Goal: Task Accomplishment & Management: Manage account settings

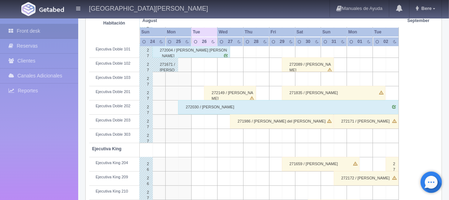
scroll to position [178, 0]
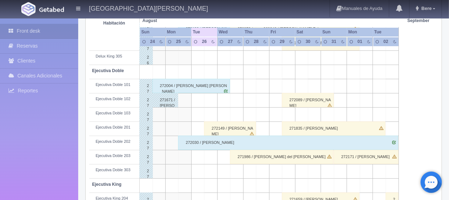
click at [186, 88] on div "272004 / [PERSON_NAME]" at bounding box center [190, 86] width 77 height 14
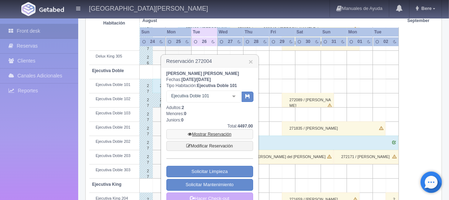
click at [199, 133] on link "Mostrar Reservación" at bounding box center [209, 134] width 87 height 10
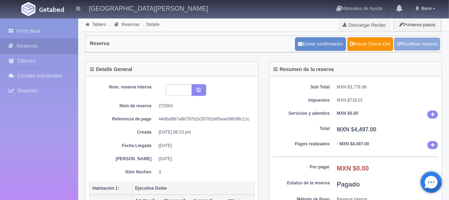
click at [424, 42] on link "Modificar reserva" at bounding box center [417, 44] width 46 height 13
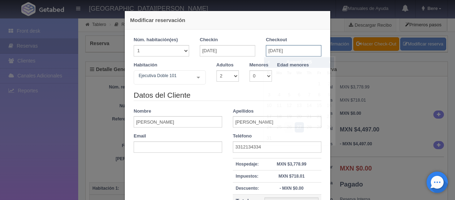
click at [283, 51] on input "[DATE]" at bounding box center [293, 50] width 55 height 11
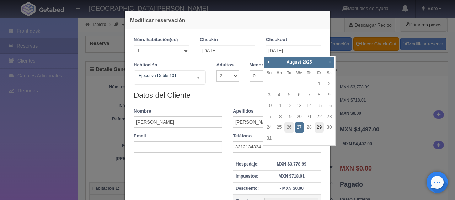
click at [319, 126] on link "29" at bounding box center [318, 127] width 9 height 10
type input "29-08-2025"
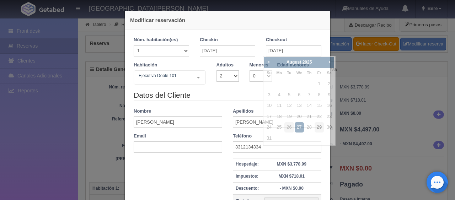
checkbox input "false"
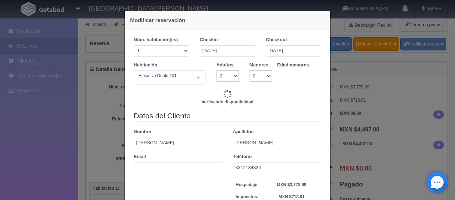
type input "7745.00"
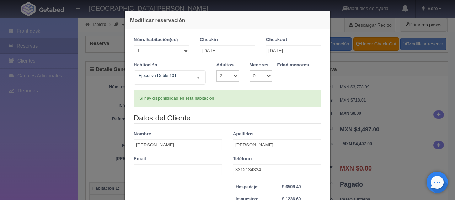
scroll to position [36, 0]
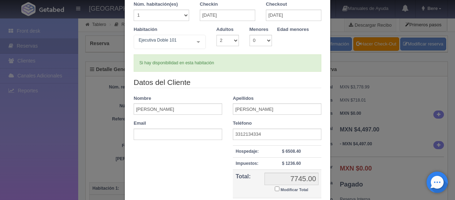
click at [275, 188] on input "Modificar Total" at bounding box center [277, 188] width 5 height 5
checkbox input "true"
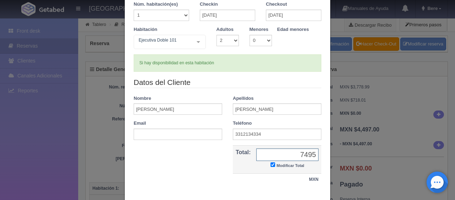
scroll to position [71, 0]
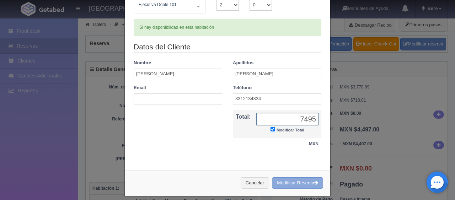
type input "7495"
click at [309, 184] on button "Modificar Reserva" at bounding box center [297, 183] width 51 height 12
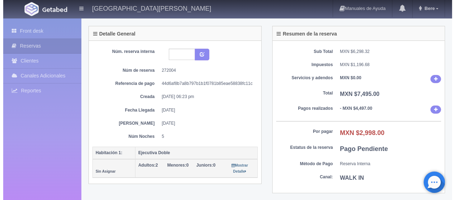
scroll to position [142, 0]
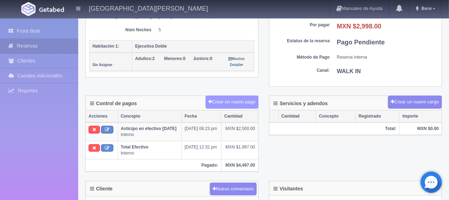
click at [252, 104] on button "Crear un nuevo pago" at bounding box center [231, 102] width 53 height 13
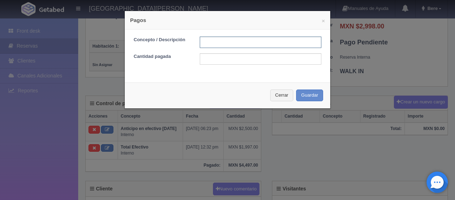
click at [250, 42] on input "text" at bounding box center [260, 42] width 121 height 11
type input "Total Efectivo"
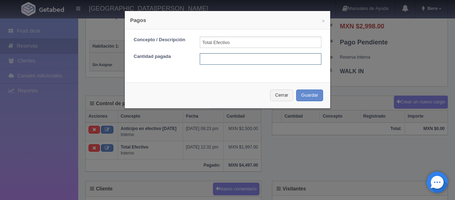
click at [238, 62] on input "text" at bounding box center [260, 58] width 121 height 11
type input "2798"
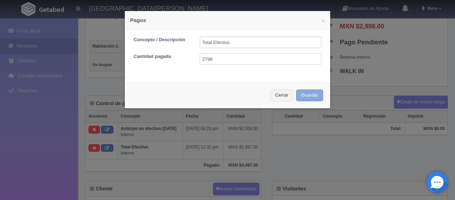
click at [311, 95] on button "Guardar" at bounding box center [309, 95] width 27 height 12
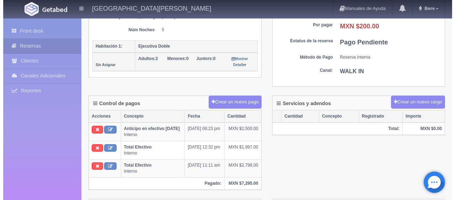
scroll to position [213, 0]
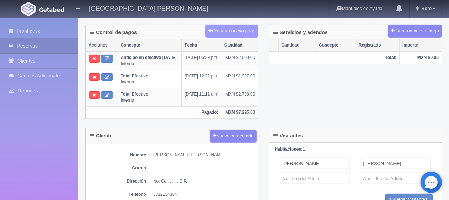
click at [218, 27] on button "Crear un nuevo pago" at bounding box center [231, 31] width 53 height 13
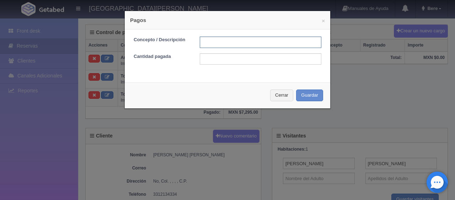
click at [217, 39] on input "text" at bounding box center [260, 42] width 121 height 11
drag, startPoint x: 231, startPoint y: 43, endPoint x: 151, endPoint y: 42, distance: 79.9
click at [151, 42] on div "Concepto / Descripción Total Efectivo" at bounding box center [227, 42] width 198 height 11
type input "Descuento"
click at [195, 53] on div at bounding box center [260, 58] width 132 height 11
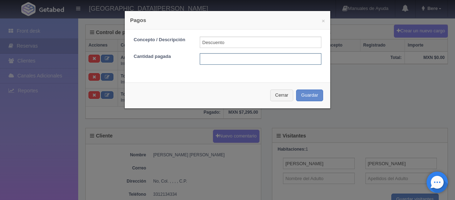
click at [212, 59] on input "text" at bounding box center [260, 58] width 121 height 11
type input "200"
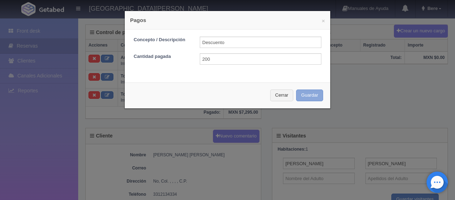
click at [311, 98] on button "Guardar" at bounding box center [309, 95] width 27 height 12
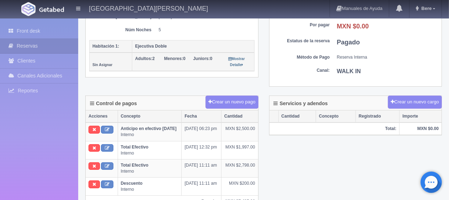
scroll to position [178, 0]
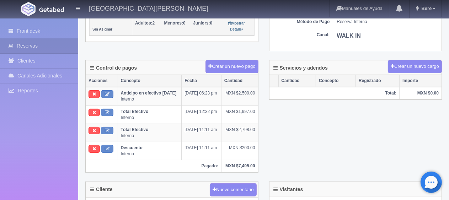
click at [332, 177] on div "Control de pagos Crear un nuevo pago Acciones Concepto Fecha Cantidad Anticipo …" at bounding box center [263, 120] width 367 height 121
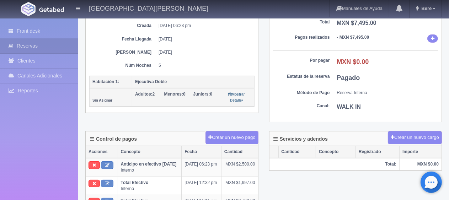
scroll to position [36, 0]
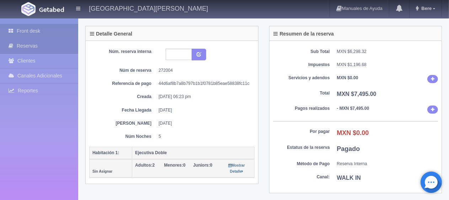
click at [43, 35] on link "Front desk" at bounding box center [39, 31] width 78 height 15
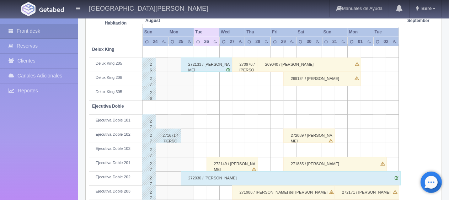
scroll to position [213, 0]
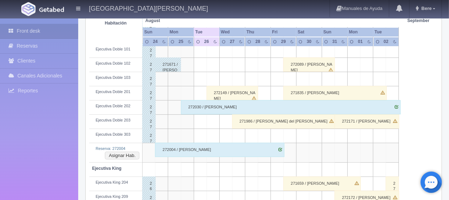
click at [209, 150] on div "272004 / Adolfo Guillermo Balbuena Marquez" at bounding box center [219, 150] width 129 height 14
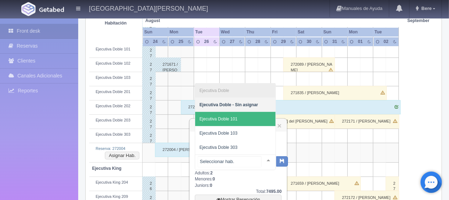
click at [240, 121] on span "Ejecutiva Doble 101" at bounding box center [235, 119] width 80 height 14
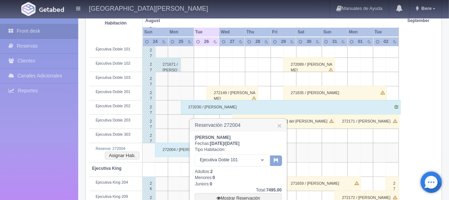
click at [276, 163] on button "button" at bounding box center [276, 161] width 12 height 11
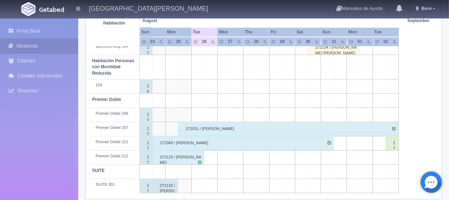
scroll to position [379, 0]
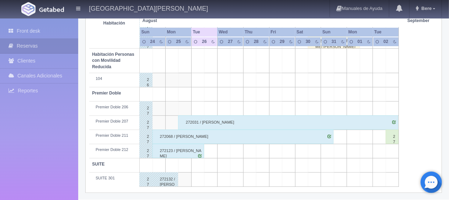
click at [167, 150] on div "272123 / Martha Eugenia Lechuga" at bounding box center [178, 151] width 52 height 14
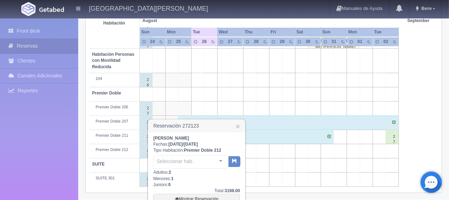
scroll to position [414, 0]
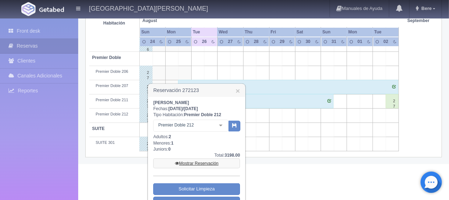
click at [188, 161] on link "Mostrar Reservación" at bounding box center [196, 163] width 87 height 10
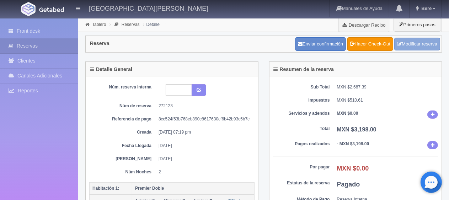
click at [399, 48] on link "Modificar reserva" at bounding box center [417, 44] width 46 height 13
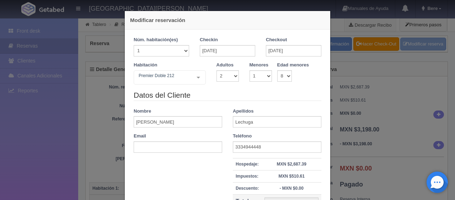
scroll to position [36, 0]
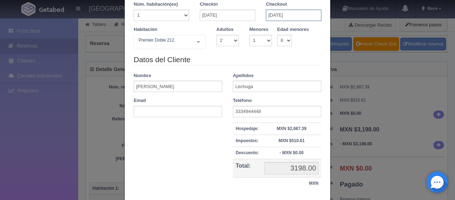
click at [271, 11] on input "[DATE]" at bounding box center [293, 15] width 55 height 11
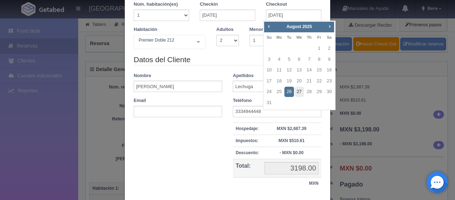
click at [298, 92] on link "27" at bounding box center [298, 92] width 9 height 10
type input "[DATE]"
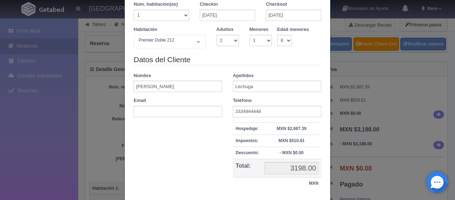
checkbox input "false"
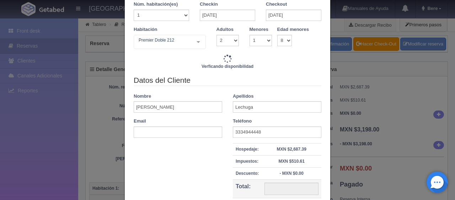
type input "4947.00"
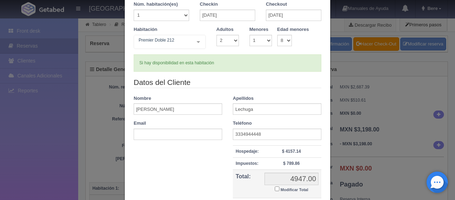
scroll to position [71, 0]
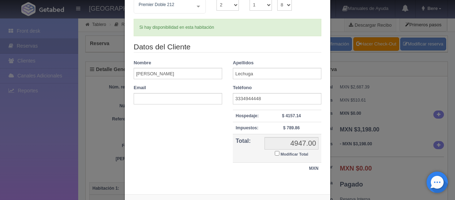
click at [275, 157] on label "Modificar Total" at bounding box center [291, 154] width 33 height 8
click at [275, 156] on input "Modificar Total" at bounding box center [277, 153] width 5 height 5
checkbox input "true"
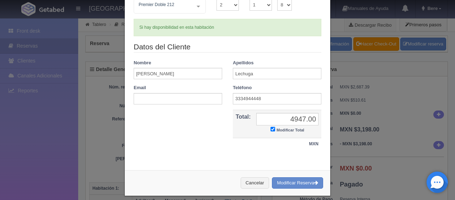
click at [272, 152] on div "Datos del Cliente Nombre [PERSON_NAME] Lechuga Email Teléfono [PHONE_NUMBER] Ho…" at bounding box center [227, 100] width 198 height 116
drag, startPoint x: 283, startPoint y: 120, endPoint x: 312, endPoint y: 121, distance: 29.1
click at [312, 121] on input "4947.00" at bounding box center [287, 119] width 62 height 12
type input "4797"
click at [297, 178] on button "Modificar Reserva" at bounding box center [297, 183] width 51 height 12
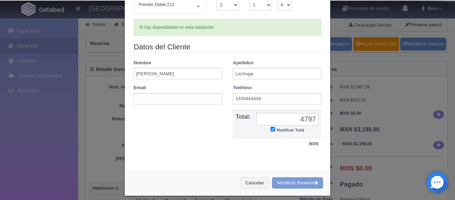
click at [273, 181] on div "Cancelar Modificar Reserva" at bounding box center [227, 183] width 205 height 26
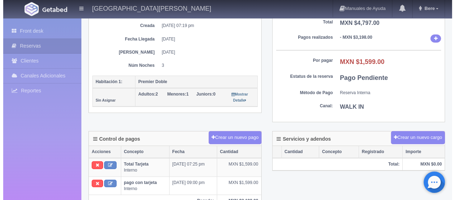
scroll to position [107, 0]
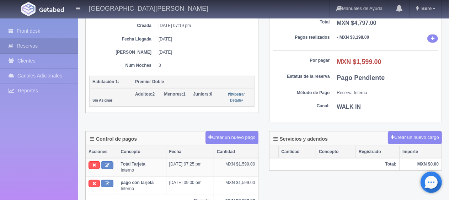
click at [247, 143] on div "Control de pagos Crear un nuevo pago" at bounding box center [172, 138] width 172 height 15
click at [248, 140] on button "Crear un nuevo pago" at bounding box center [231, 137] width 53 height 13
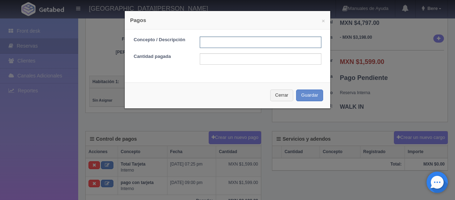
click at [246, 38] on input "text" at bounding box center [260, 42] width 121 height 11
type input "Total Tarjeta"
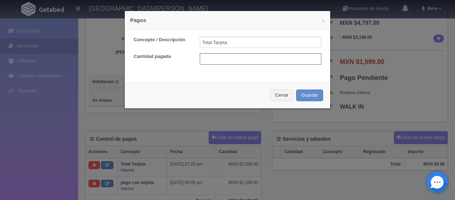
click at [238, 57] on input "text" at bounding box center [260, 58] width 121 height 11
type input "1599"
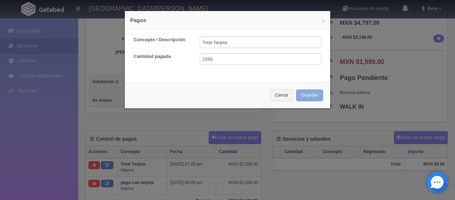
click at [307, 96] on button "Guardar" at bounding box center [309, 95] width 27 height 12
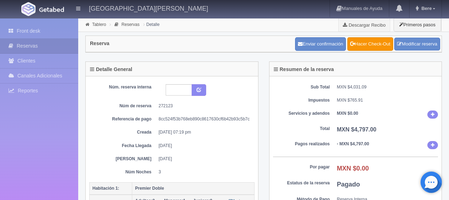
scroll to position [107, 0]
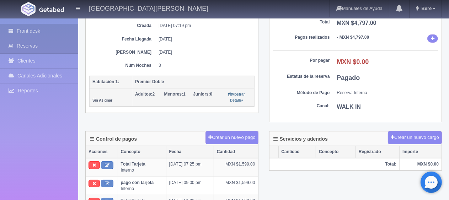
click at [45, 38] on link "Front desk" at bounding box center [39, 31] width 78 height 15
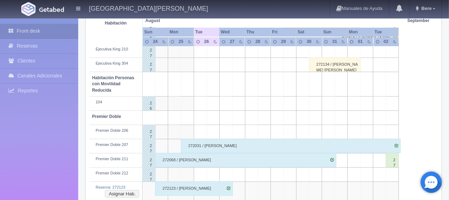
scroll to position [398, 0]
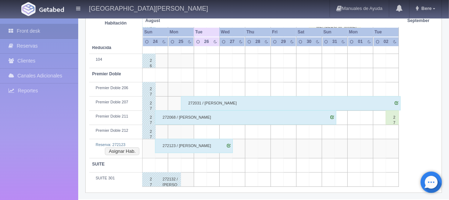
click at [181, 142] on div "272123 / [PERSON_NAME]" at bounding box center [193, 146] width 77 height 14
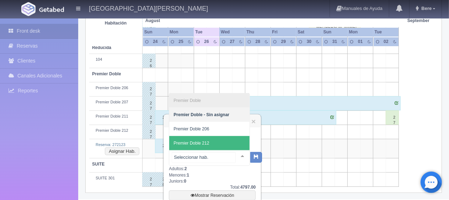
click at [215, 142] on span "Premier Doble 212" at bounding box center [209, 143] width 80 height 14
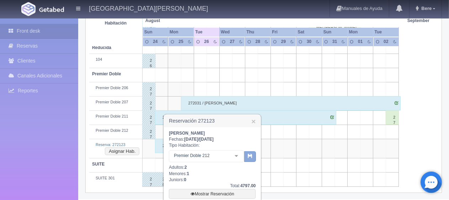
click at [248, 158] on icon "button" at bounding box center [250, 155] width 5 height 5
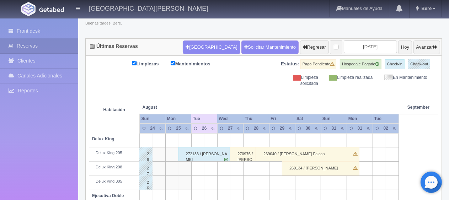
scroll to position [53, 0]
click at [208, 94] on th at bounding box center [210, 100] width 39 height 27
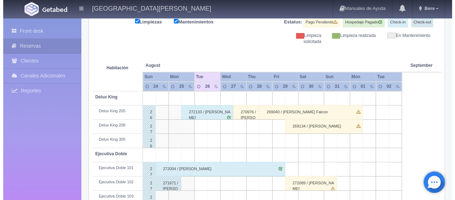
scroll to position [0, 0]
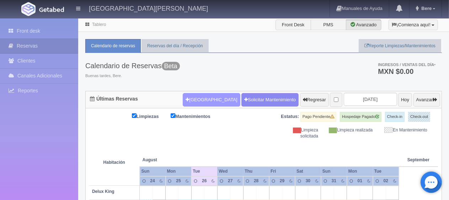
click at [183, 100] on button "[GEOGRAPHIC_DATA]" at bounding box center [211, 99] width 57 height 13
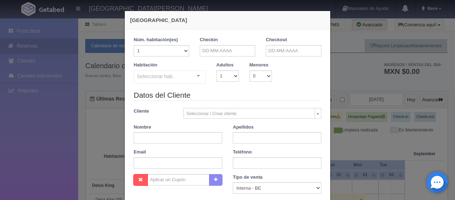
checkbox input "false"
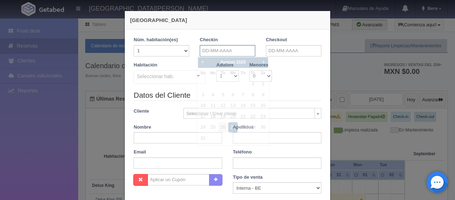
click at [217, 45] on input "text" at bounding box center [227, 50] width 55 height 11
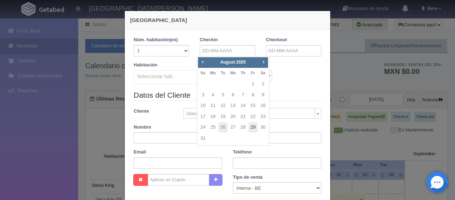
click at [252, 128] on link "29" at bounding box center [252, 127] width 9 height 10
type input "29-08-2025"
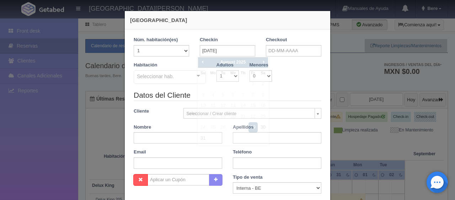
checkbox input "false"
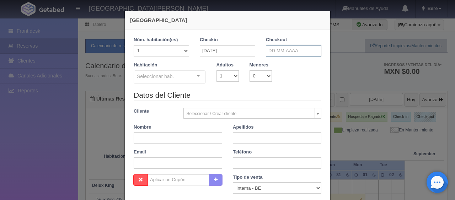
click at [266, 53] on input "text" at bounding box center [293, 50] width 55 height 11
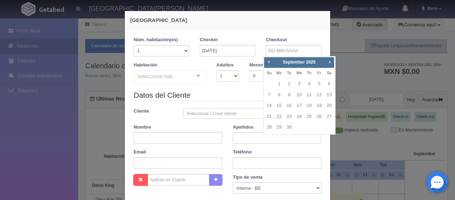
click at [262, 60] on div "Checkout" at bounding box center [293, 49] width 66 height 25
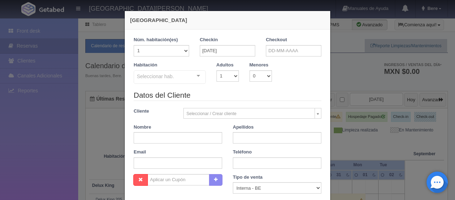
click at [270, 62] on div "Menores 0 1 2 3 4 5 6 7 8 9 10" at bounding box center [260, 72] width 33 height 20
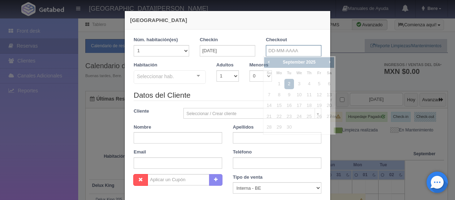
click at [266, 51] on input "text" at bounding box center [293, 50] width 55 height 11
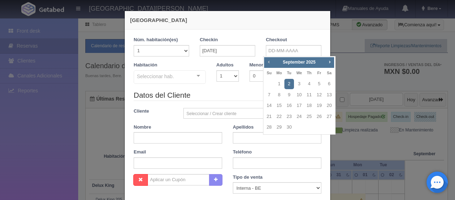
click at [268, 63] on span "Prev" at bounding box center [269, 62] width 6 height 6
click at [327, 128] on link "30" at bounding box center [328, 127] width 9 height 10
type input "30-08-2025"
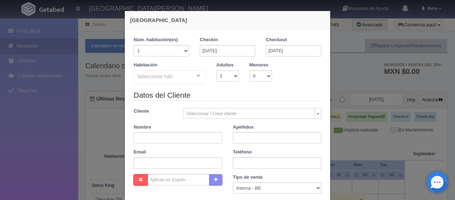
checkbox input "false"
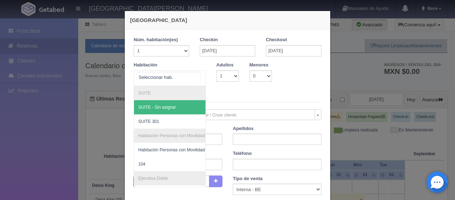
click at [183, 77] on div at bounding box center [170, 78] width 72 height 16
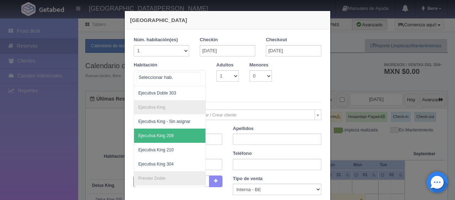
scroll to position [178, 0]
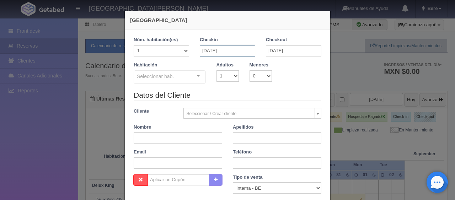
click at [219, 50] on input "29-08-2025" at bounding box center [227, 50] width 55 height 11
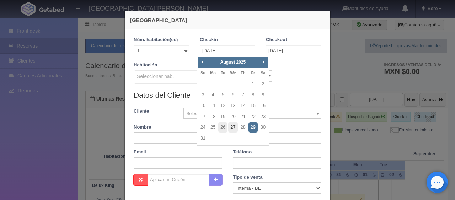
click at [232, 127] on link "27" at bounding box center [232, 127] width 9 height 10
type input "27-08-2025"
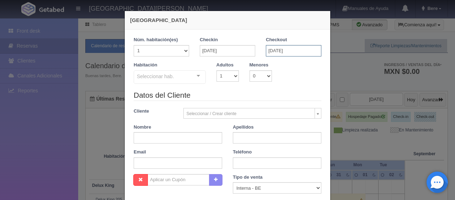
checkbox input "false"
click at [275, 50] on input "30-08-2025" at bounding box center [293, 50] width 55 height 11
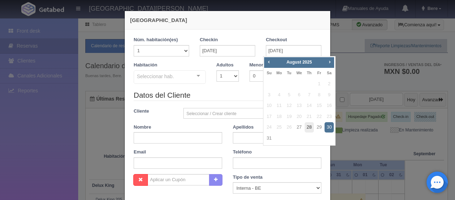
click at [308, 130] on link "28" at bounding box center [308, 127] width 9 height 10
type input "28-08-2025"
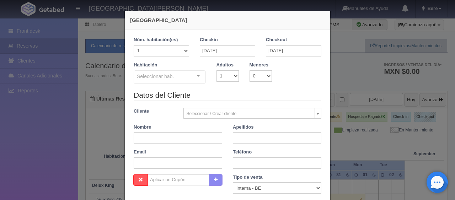
checkbox input "false"
click at [163, 137] on input "text" at bounding box center [178, 137] width 88 height 11
paste input "Tania Monserrat"
type input "Tania Monserrat"
click at [260, 186] on select "Correo Electronico Interna - BE Llamada OTA Externa Otro WALK IN" at bounding box center [277, 187] width 88 height 11
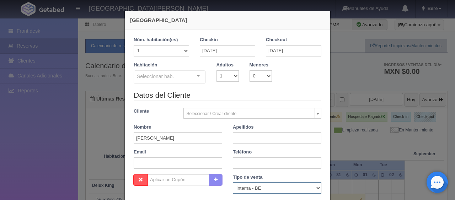
select select "extota"
click at [233, 182] on select "Correo Electronico Interna - BE Llamada OTA Externa Otro WALK IN" at bounding box center [277, 187] width 88 height 11
click at [255, 141] on input "text" at bounding box center [277, 137] width 88 height 11
paste input "Delgado Najera"
type input "Delgado Najera"
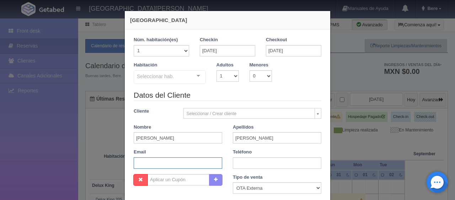
click at [151, 157] on input "text" at bounding box center [178, 162] width 88 height 11
paste input "tnajer.331247@guest.booking.com"
type input "tnajer.331247@guest.booking.com"
click at [251, 163] on input "text" at bounding box center [277, 162] width 88 height 11
paste input "52 449 103 7002"
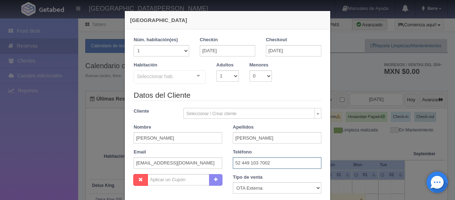
type input "52 449 103 7002"
click at [225, 80] on select "1 2 3 4 5 6 7 8 9 10" at bounding box center [227, 75] width 22 height 11
select select "2"
click at [216, 70] on select "1 2 3 4 5 6 7 8 9 10" at bounding box center [227, 75] width 22 height 11
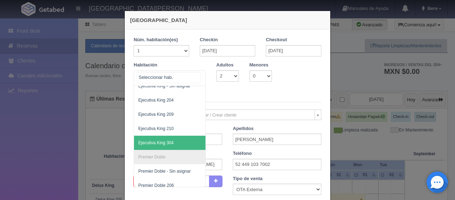
click at [189, 80] on div "SUITE SUITE - Sin asignar SUITE 301 Habitación Personas con Movilidad Reducida …" at bounding box center [170, 78] width 72 height 16
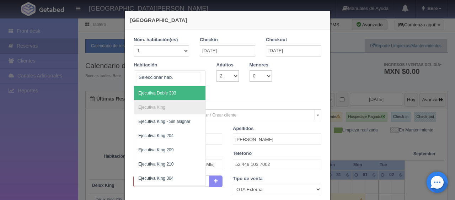
scroll to position [71, 0]
click at [162, 93] on span "104" at bounding box center [193, 93] width 119 height 14
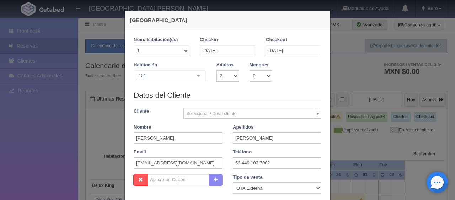
checkbox input "false"
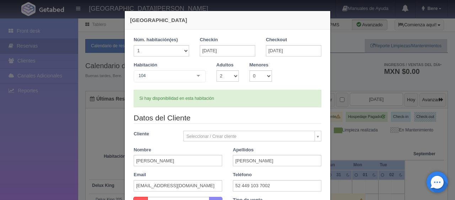
type input "1549.00"
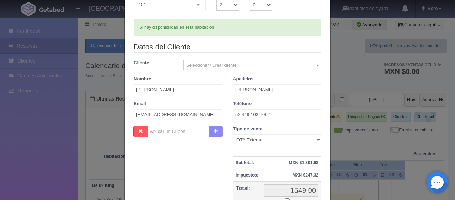
scroll to position [142, 0]
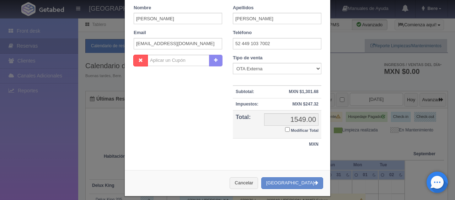
click at [285, 131] on label "Modificar Total" at bounding box center [301, 130] width 33 height 8
click at [285, 131] on input "Modificar Total" at bounding box center [287, 129] width 5 height 5
checkbox input "true"
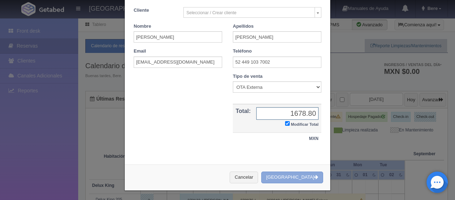
type input "1678.80"
click at [293, 177] on button "Crear Reserva" at bounding box center [292, 178] width 62 height 12
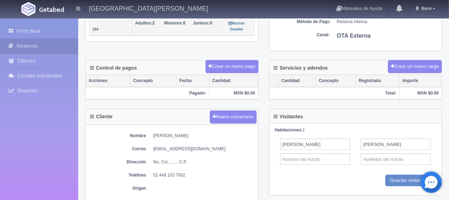
scroll to position [249, 0]
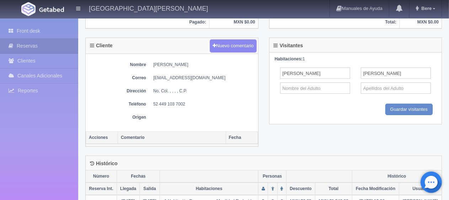
drag, startPoint x: 153, startPoint y: 64, endPoint x: 228, endPoint y: 67, distance: 75.3
click at [228, 67] on div "Nombre Tania Monserrat Delgado Najera Correo tnajer.331247@guest.booking.com Di…" at bounding box center [172, 92] width 172 height 77
click at [223, 69] on div "Nombre Tania Monserrat Delgado Najera Correo tnajer.331247@guest.booking.com Di…" at bounding box center [172, 92] width 172 height 77
drag, startPoint x: 221, startPoint y: 63, endPoint x: 152, endPoint y: 63, distance: 68.9
click at [152, 63] on dl "Nombre Tania Monserrat Delgado Najera" at bounding box center [171, 65] width 165 height 6
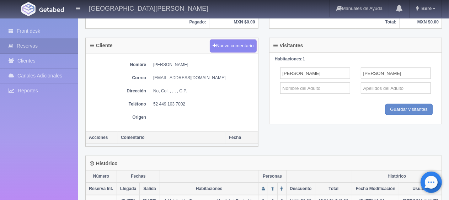
copy dd "Tania Monserrat Delgado Najera"
click at [241, 62] on dd "Tania Monserrat Delgado Najera" at bounding box center [203, 65] width 101 height 6
drag, startPoint x: 200, startPoint y: 61, endPoint x: 143, endPoint y: 62, distance: 57.2
click at [143, 62] on dl "Nombre Tania Monserrat Delgado Najera" at bounding box center [171, 65] width 165 height 6
click at [155, 75] on dd "tnajer.331247@guest.booking.com" at bounding box center [203, 78] width 101 height 6
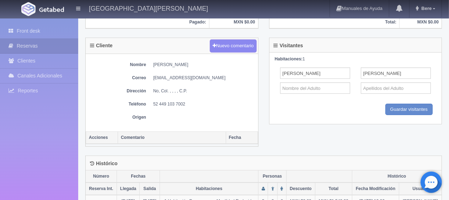
drag, startPoint x: 152, startPoint y: 65, endPoint x: 200, endPoint y: 65, distance: 47.6
click at [200, 65] on dl "Nombre Tania Monserrat Delgado Najera" at bounding box center [171, 65] width 165 height 6
copy dd "Tania Monserrat Delgado"
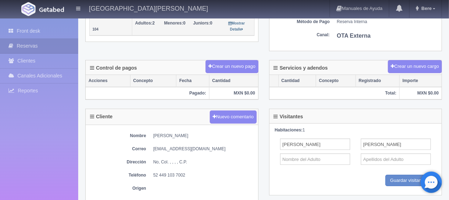
scroll to position [213, 0]
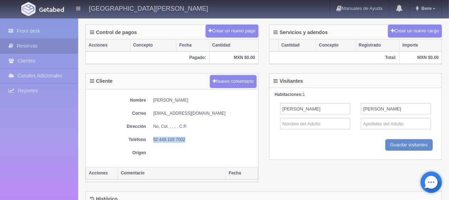
drag, startPoint x: 152, startPoint y: 138, endPoint x: 201, endPoint y: 135, distance: 49.4
click at [201, 137] on dl "Teléfono 52 449 103 7002" at bounding box center [171, 140] width 165 height 6
copy dd "52 449 103 7002"
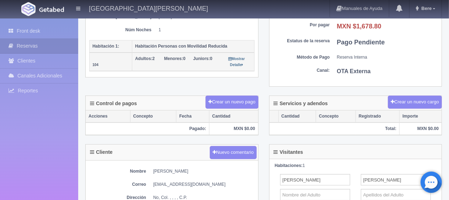
scroll to position [107, 0]
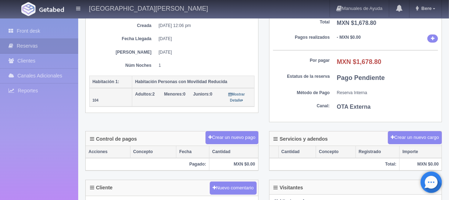
click at [270, 67] on div "Sub Total MXN $1,410.76 Impuestos MXN $268.04 Servicios y adendos MXN $0.00 Tot…" at bounding box center [355, 46] width 172 height 152
click at [61, 31] on link "Front desk" at bounding box center [39, 31] width 78 height 15
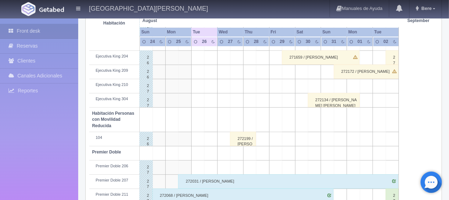
scroll to position [379, 0]
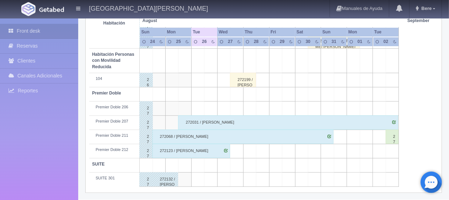
click at [186, 136] on div "272068 / [PERSON_NAME]" at bounding box center [242, 137] width 181 height 14
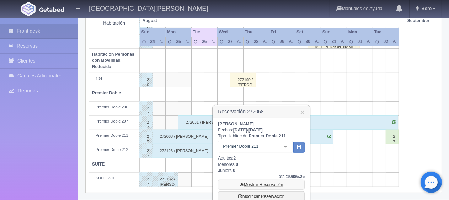
click at [259, 185] on link "Mostrar Reservación" at bounding box center [261, 185] width 87 height 10
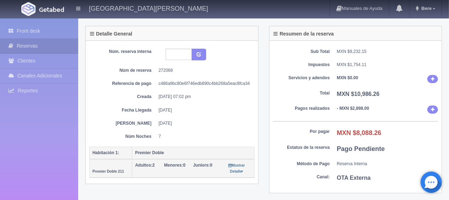
scroll to position [142, 0]
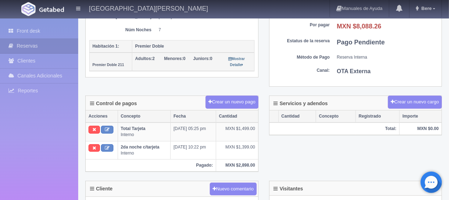
click at [293, 143] on div "Control de pagos Crear un nuevo pago Acciones Concepto Fecha Cantidad Total Tar…" at bounding box center [263, 138] width 367 height 85
click at [32, 32] on link "Front desk" at bounding box center [39, 31] width 78 height 15
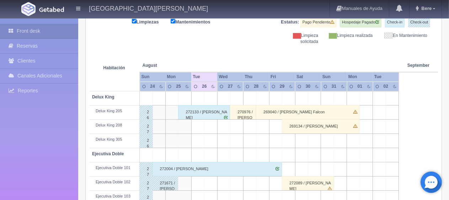
scroll to position [59, 0]
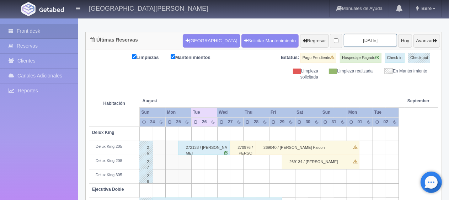
click at [353, 38] on input "2025-08-26" at bounding box center [369, 40] width 53 height 13
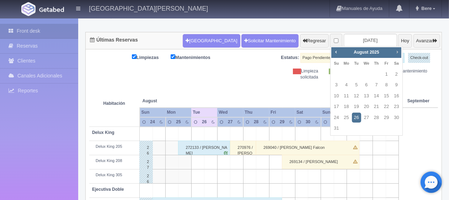
click at [396, 51] on span "Next" at bounding box center [397, 52] width 6 height 6
click at [355, 72] on link "2" at bounding box center [356, 74] width 9 height 10
type input "[DATE]"
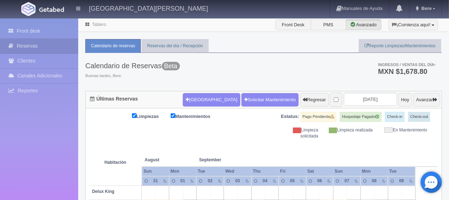
drag, startPoint x: 219, startPoint y: 153, endPoint x: 248, endPoint y: 174, distance: 35.6
click at [248, 174] on thead "Habitación August Aug September Sep Sun Mon Tue Wed Thu Fri 31 01 02 03" at bounding box center [263, 162] width 348 height 46
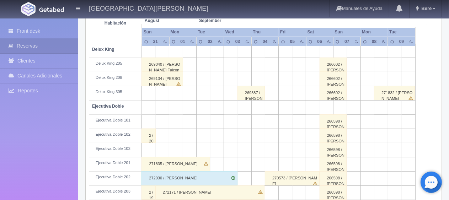
click at [38, 133] on div "Front desk Reservas Clientes [PERSON_NAME] Adicionales [GEOGRAPHIC_DATA] Report…" at bounding box center [39, 118] width 78 height 200
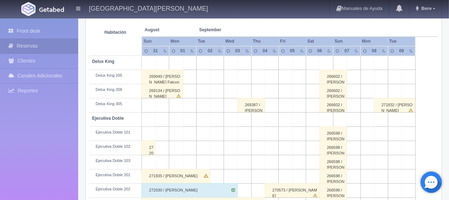
scroll to position [23, 0]
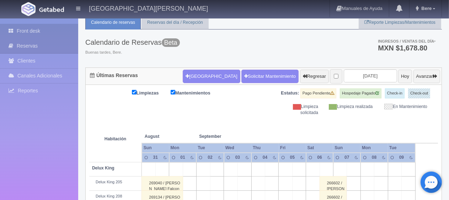
click at [38, 30] on link "Front desk" at bounding box center [39, 31] width 78 height 15
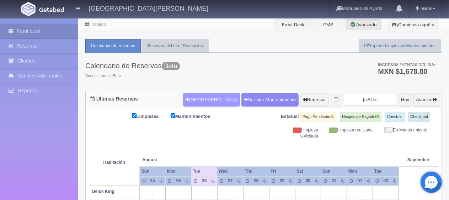
click at [189, 101] on button "[GEOGRAPHIC_DATA]" at bounding box center [211, 99] width 57 height 13
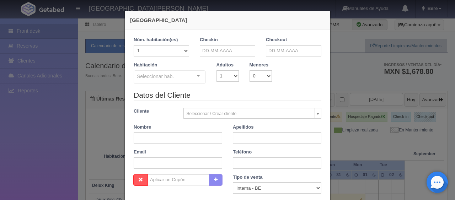
checkbox input "false"
click at [211, 48] on input "text" at bounding box center [227, 50] width 55 height 11
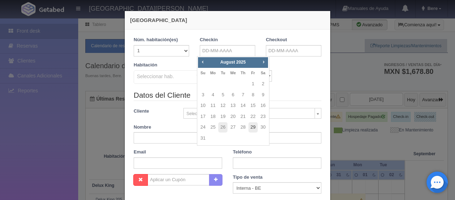
click at [252, 125] on link "29" at bounding box center [252, 127] width 9 height 10
type input "29-08-2025"
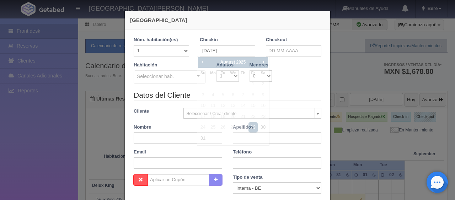
checkbox input "false"
click at [271, 42] on label "Checkout" at bounding box center [276, 40] width 21 height 7
click at [291, 60] on div "Checkout" at bounding box center [293, 49] width 66 height 25
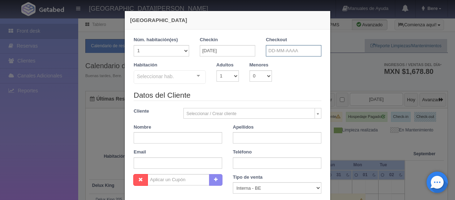
click at [279, 52] on input "text" at bounding box center [293, 50] width 55 height 11
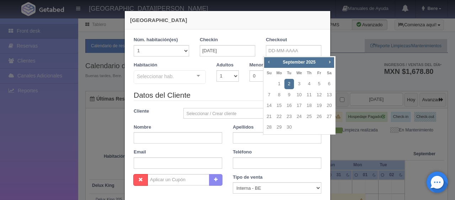
click at [266, 63] on span "Prev" at bounding box center [269, 62] width 6 height 6
click at [330, 127] on link "30" at bounding box center [328, 127] width 9 height 10
type input "30-08-2025"
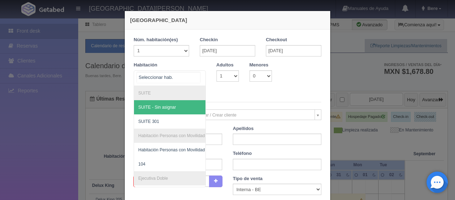
click at [175, 77] on div at bounding box center [170, 78] width 72 height 16
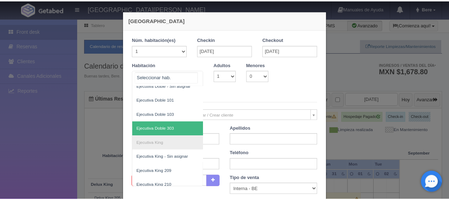
scroll to position [142, 0]
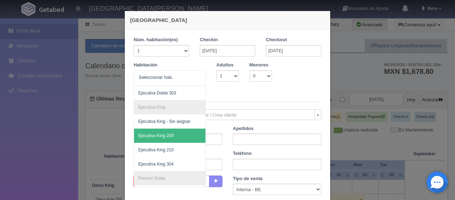
click at [9, 140] on div "Nueva Reserva 1 Núm. habitación(es) 1 2 3 4 5 6 7 8 9 10 11 12 13 14 15 16 17 1…" at bounding box center [227, 100] width 455 height 200
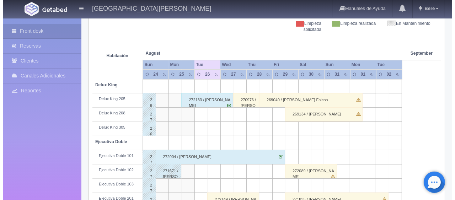
scroll to position [0, 0]
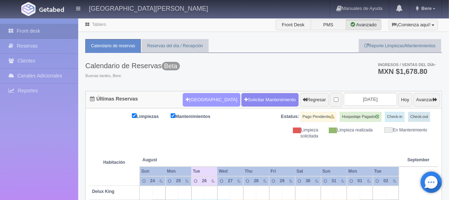
click at [192, 104] on button "[GEOGRAPHIC_DATA]" at bounding box center [211, 99] width 57 height 13
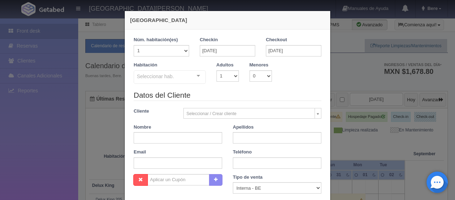
checkbox input "false"
click at [210, 52] on input "29-08-2025" at bounding box center [227, 50] width 55 height 11
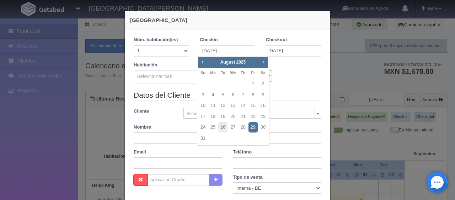
click at [264, 60] on span "Next" at bounding box center [263, 62] width 6 height 6
click at [214, 103] on link "15" at bounding box center [212, 106] width 9 height 10
type input "15-09-2025"
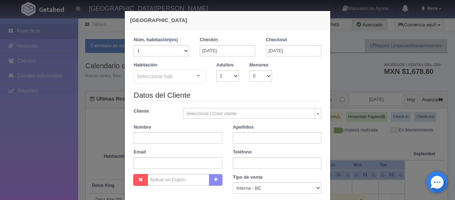
checkbox input "false"
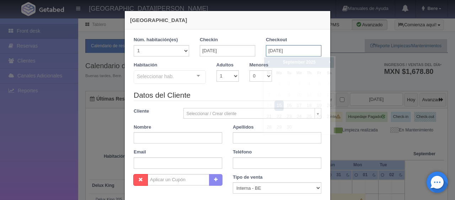
click at [279, 48] on input "15-09-2025" at bounding box center [293, 50] width 55 height 11
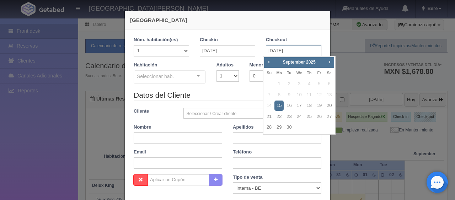
click at [278, 48] on input "15-09-2025" at bounding box center [293, 50] width 55 height 11
click at [293, 107] on link "16" at bounding box center [288, 106] width 9 height 10
type input "16-09-2025"
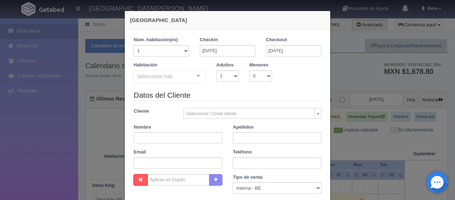
checkbox input "false"
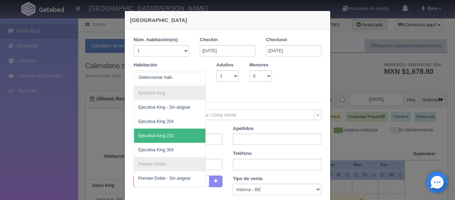
click at [182, 75] on div at bounding box center [170, 78] width 72 height 16
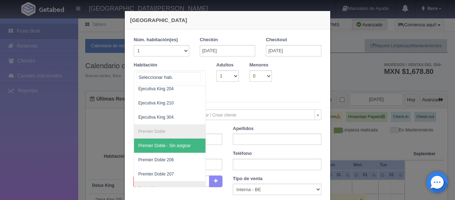
scroll to position [239, 0]
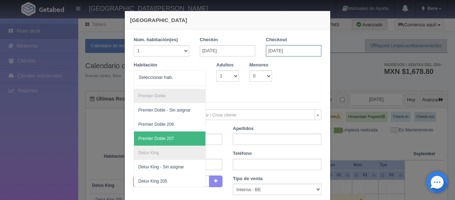
click at [278, 51] on input "16-09-2025" at bounding box center [293, 50] width 55 height 11
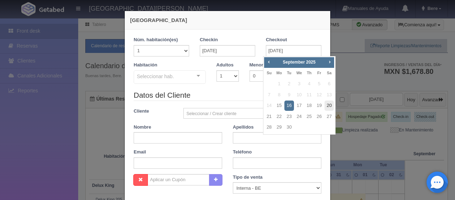
click at [328, 106] on link "20" at bounding box center [328, 106] width 9 height 10
type input "20-09-2025"
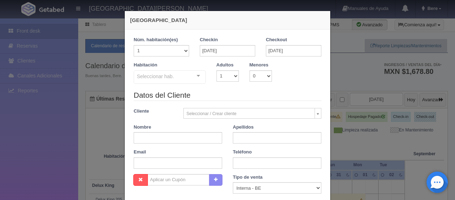
checkbox input "false"
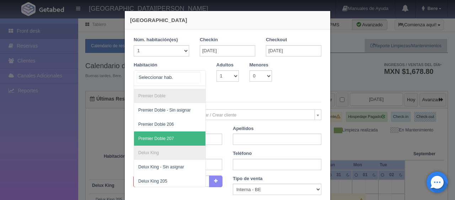
click at [186, 79] on div at bounding box center [170, 78] width 72 height 16
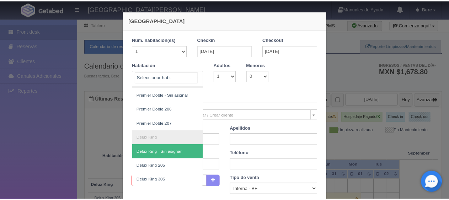
scroll to position [71, 0]
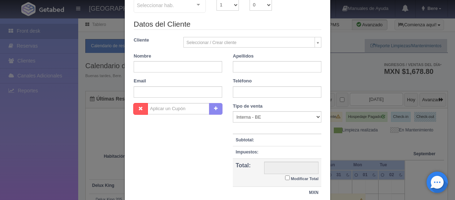
click at [40, 114] on div "Nueva Reserva 1 Núm. habitación(es) 1 2 3 4 5 6 7 8 9 10 11 12 13 14 15 16 17 1…" at bounding box center [227, 100] width 455 height 200
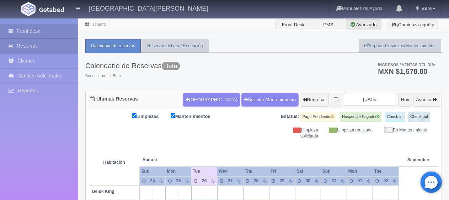
click at [41, 42] on link "Reservas" at bounding box center [39, 46] width 78 height 15
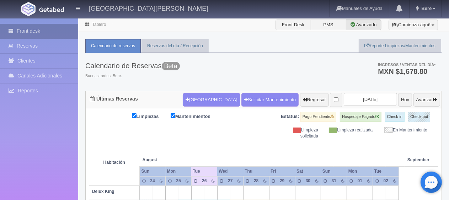
click at [44, 34] on link "Front desk" at bounding box center [39, 31] width 78 height 15
click at [53, 29] on link "Front desk" at bounding box center [39, 31] width 78 height 15
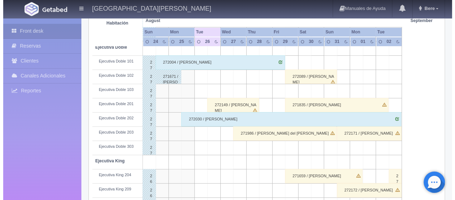
scroll to position [272, 0]
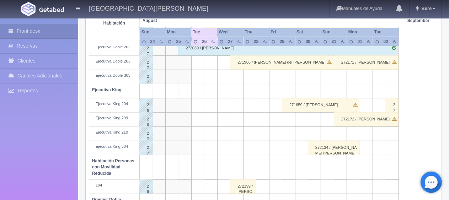
click at [214, 104] on td at bounding box center [210, 105] width 13 height 14
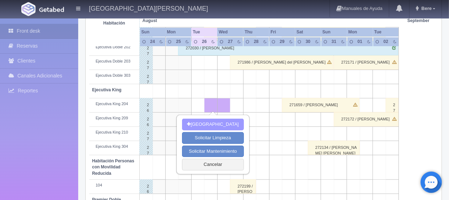
click at [215, 127] on button "[GEOGRAPHIC_DATA]" at bounding box center [212, 125] width 61 height 12
type input "26-08-2025"
type input "27-08-2025"
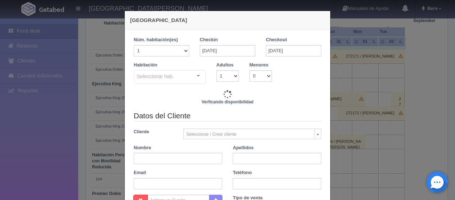
checkbox input "false"
type input "1299.00"
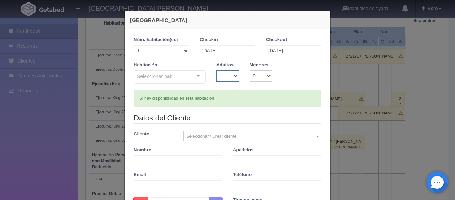
drag, startPoint x: 223, startPoint y: 76, endPoint x: 223, endPoint y: 80, distance: 3.9
click at [223, 77] on select "1 2 3 4 5 6 7 8 9 10" at bounding box center [227, 75] width 22 height 11
checkbox input "false"
select select "2"
click at [216, 70] on select "1 2 3 4 5 6 7 8 9 10" at bounding box center [227, 75] width 22 height 11
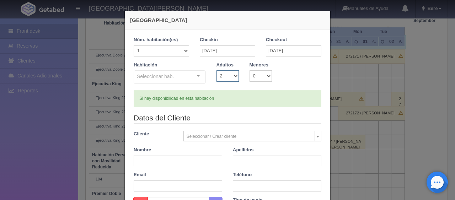
checkbox input "false"
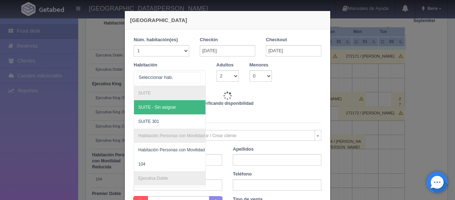
click at [180, 75] on div at bounding box center [170, 78] width 72 height 16
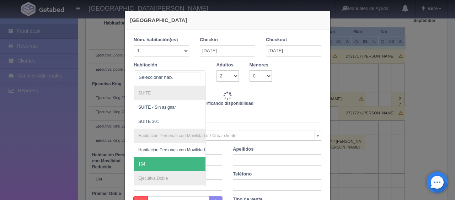
type input "1549.00"
checkbox input "false"
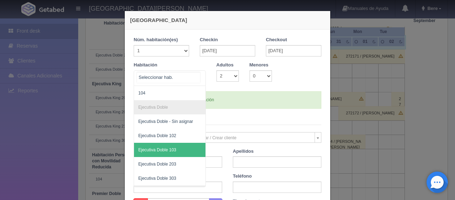
scroll to position [142, 0]
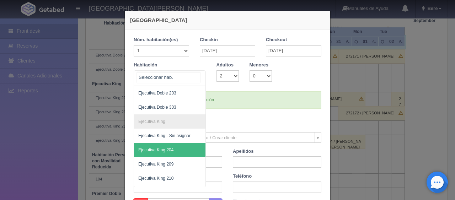
click at [173, 153] on span "Ejecutiva King 204" at bounding box center [193, 150] width 119 height 14
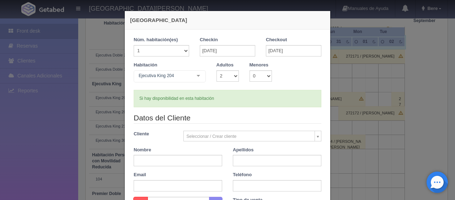
checkbox input "false"
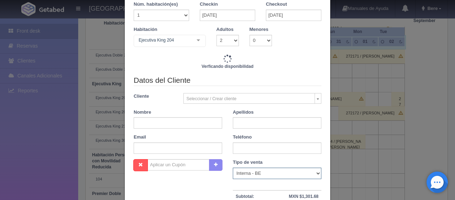
click at [245, 172] on select "Correo Electronico Interna - BE Llamada OTA Externa Otro WALK IN" at bounding box center [277, 173] width 88 height 11
type input "1549.00"
checkbox input "false"
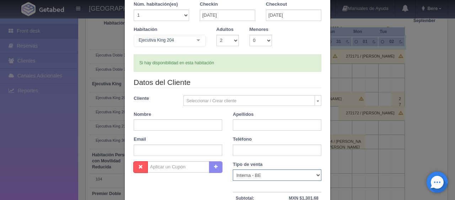
select select "phone"
click at [233, 169] on select "Correo Electronico Interna - BE Llamada OTA Externa Otro WALK IN" at bounding box center [277, 174] width 88 height 11
click at [163, 127] on input "text" at bounding box center [178, 124] width 88 height 11
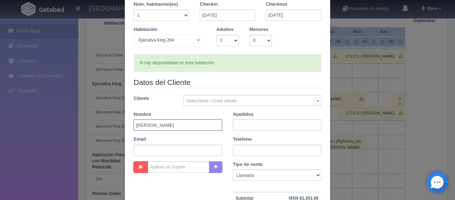
type input "Alberto"
click at [255, 126] on input "text" at bounding box center [277, 124] width 88 height 11
type input "Granados"
click at [249, 153] on input "text" at bounding box center [277, 150] width 88 height 11
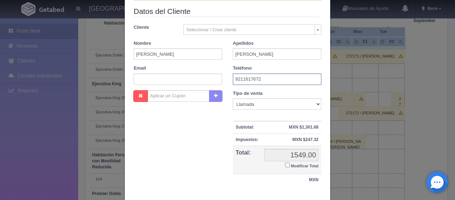
type input "9211617672"
click at [285, 164] on input "Modificar Total" at bounding box center [287, 165] width 5 height 5
checkbox input "true"
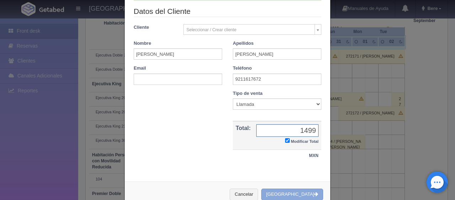
type input "1499"
click at [286, 191] on button "[GEOGRAPHIC_DATA]" at bounding box center [292, 195] width 62 height 12
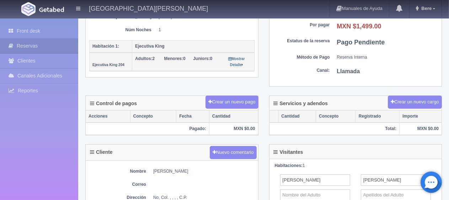
scroll to position [213, 0]
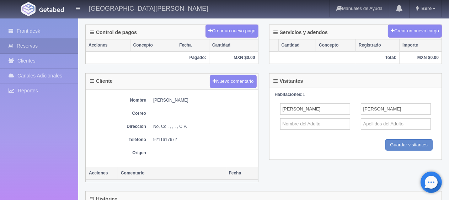
drag, startPoint x: 147, startPoint y: 99, endPoint x: 218, endPoint y: 103, distance: 71.5
click at [222, 101] on dl "Nombre [PERSON_NAME]" at bounding box center [171, 100] width 165 height 6
copy dd "[PERSON_NAME]"
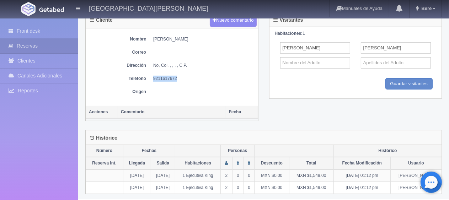
drag, startPoint x: 150, startPoint y: 79, endPoint x: 184, endPoint y: 76, distance: 34.6
click at [184, 76] on dl "Teléfono [PHONE_NUMBER]" at bounding box center [171, 79] width 165 height 6
copy dd "9211617672"
click at [191, 70] on div "Nombre [PERSON_NAME] Correo Dirección No, Col. , , , , C.P. Teléfono [PHONE_NUM…" at bounding box center [172, 66] width 172 height 77
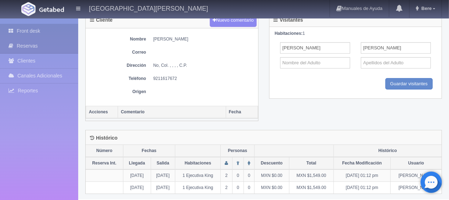
click at [36, 29] on link "Front desk" at bounding box center [39, 31] width 78 height 15
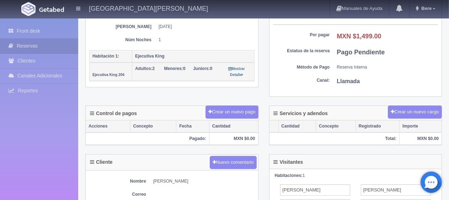
scroll to position [26, 0]
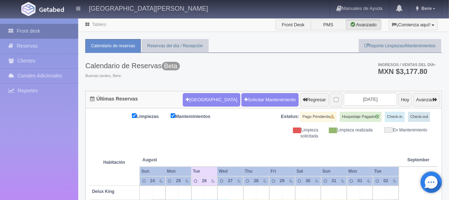
click at [50, 36] on link "Front desk" at bounding box center [39, 31] width 78 height 15
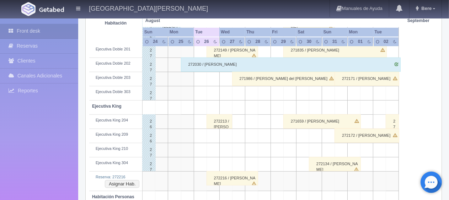
scroll to position [291, 0]
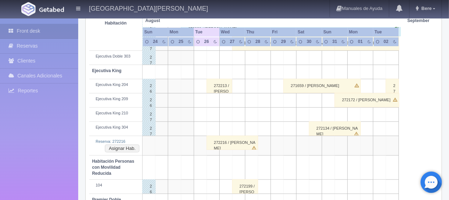
click at [235, 148] on div "272216 / [PERSON_NAME]" at bounding box center [232, 143] width 52 height 14
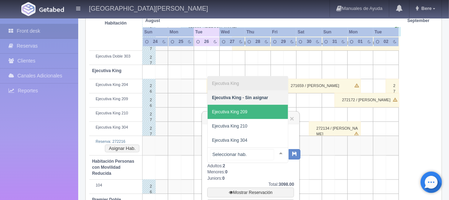
click at [260, 110] on span "Ejecutiva King 209" at bounding box center [247, 112] width 80 height 14
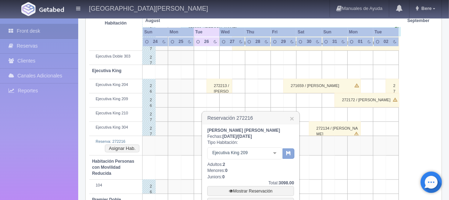
click at [293, 153] on button "button" at bounding box center [288, 153] width 12 height 11
click at [286, 151] on icon "button" at bounding box center [288, 153] width 5 height 5
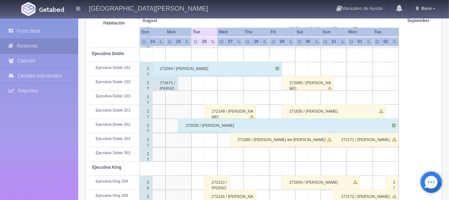
scroll to position [266, 0]
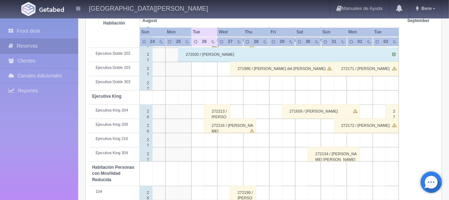
click at [237, 127] on div "272216 / [PERSON_NAME]" at bounding box center [230, 126] width 52 height 14
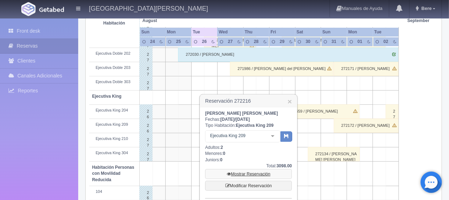
click at [242, 173] on link "Mostrar Reservación" at bounding box center [248, 174] width 87 height 10
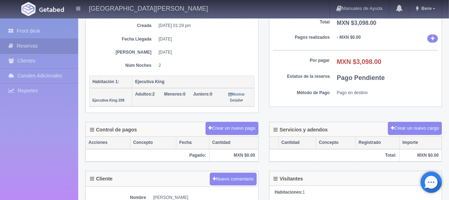
scroll to position [178, 0]
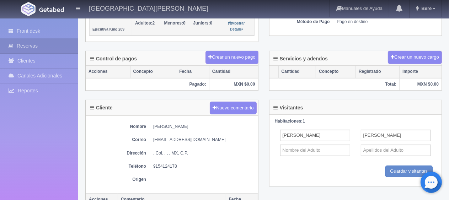
drag, startPoint x: 149, startPoint y: 124, endPoint x: 217, endPoint y: 127, distance: 68.2
click at [217, 127] on dl "Nombre [PERSON_NAME]" at bounding box center [171, 127] width 165 height 6
copy dd "[PERSON_NAME]"
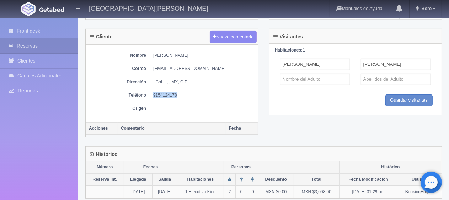
drag, startPoint x: 151, startPoint y: 94, endPoint x: 182, endPoint y: 89, distance: 31.4
click at [183, 92] on dl "Teléfono [PHONE_NUMBER]" at bounding box center [171, 95] width 165 height 6
copy dd "9154124178"
click at [164, 134] on div "Cliente Nuevo comentario Nombre [PERSON_NAME] Correo [EMAIL_ADDRESS][DOMAIN_NAM…" at bounding box center [171, 83] width 173 height 109
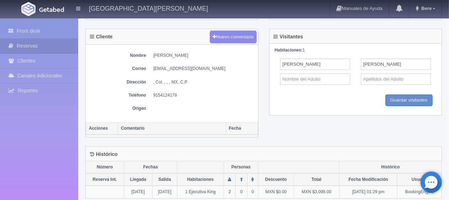
scroll to position [142, 0]
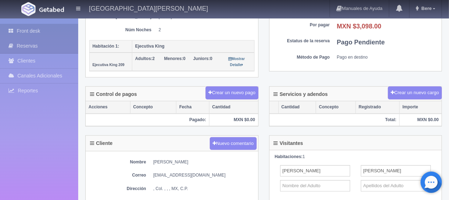
click at [54, 27] on link "Front desk" at bounding box center [39, 31] width 78 height 15
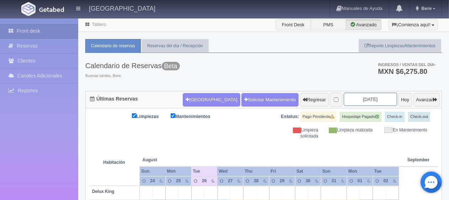
click at [348, 99] on input "[DATE]" at bounding box center [369, 99] width 53 height 13
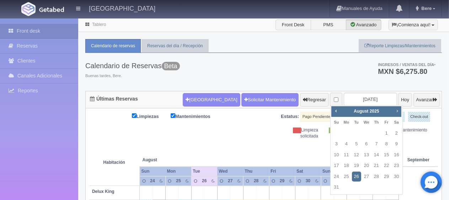
click at [397, 110] on span "Next" at bounding box center [397, 111] width 6 height 6
click at [397, 132] on link "6" at bounding box center [395, 133] width 9 height 10
type input "2025-09-06"
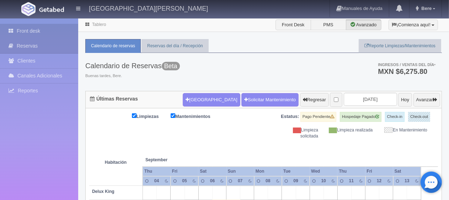
click at [11, 37] on link "Front desk" at bounding box center [39, 31] width 78 height 15
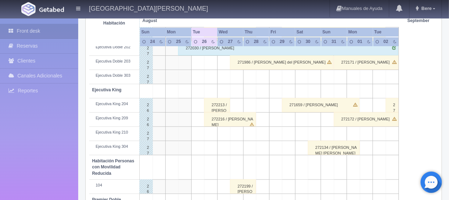
scroll to position [201, 0]
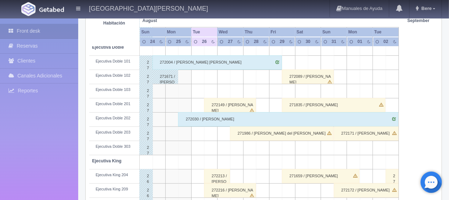
click at [229, 105] on div "272149 / Wendy Temmerman" at bounding box center [230, 105] width 52 height 14
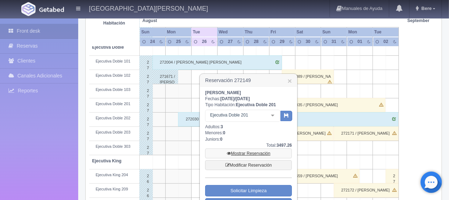
click at [250, 153] on link "Mostrar Reservación" at bounding box center [248, 153] width 87 height 10
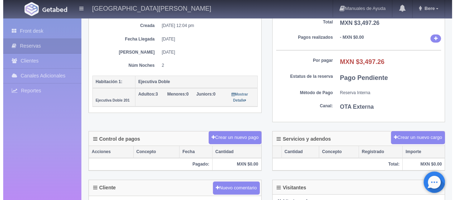
scroll to position [71, 0]
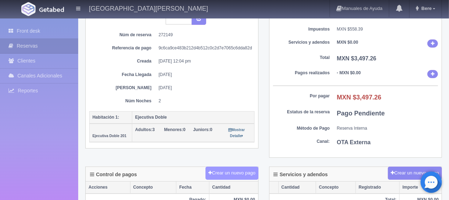
click at [223, 170] on button "Crear un nuevo pago" at bounding box center [231, 173] width 53 height 13
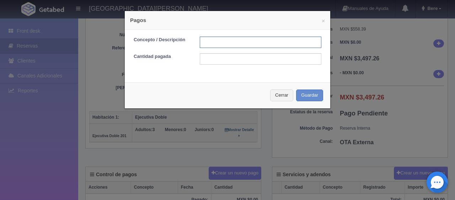
click at [206, 47] on input "text" at bounding box center [260, 42] width 121 height 11
type input "Total Tarjeta"
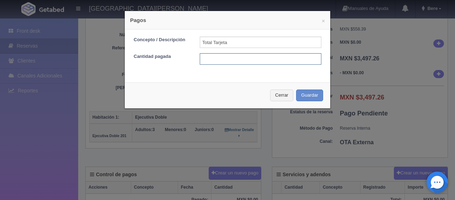
click at [212, 61] on input "text" at bounding box center [260, 58] width 121 height 11
type input "3497.26"
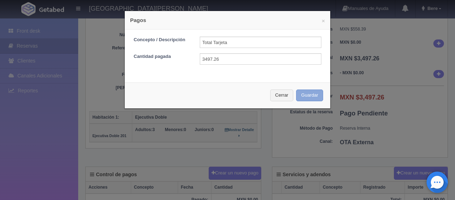
click at [313, 95] on button "Guardar" at bounding box center [309, 95] width 27 height 12
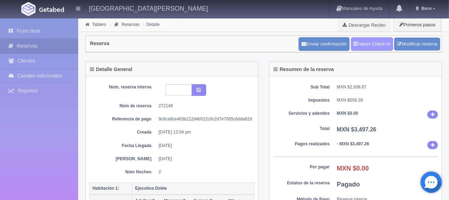
click at [376, 41] on link "Hacer Check-In" at bounding box center [372, 43] width 42 height 13
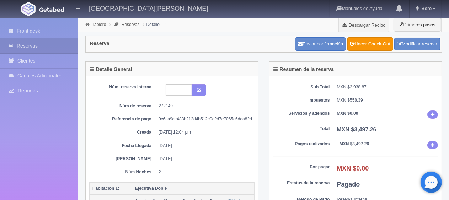
scroll to position [71, 0]
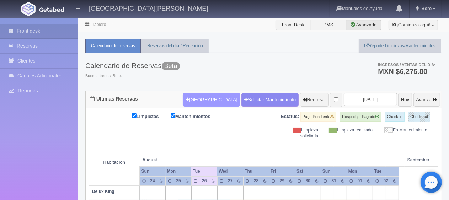
click at [198, 100] on button "[GEOGRAPHIC_DATA]" at bounding box center [211, 99] width 57 height 13
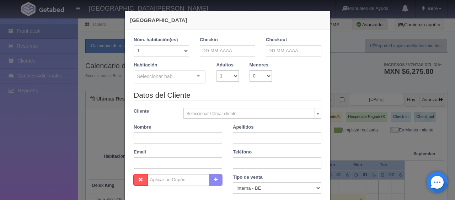
checkbox input "false"
click at [217, 50] on input "text" at bounding box center [227, 50] width 55 height 11
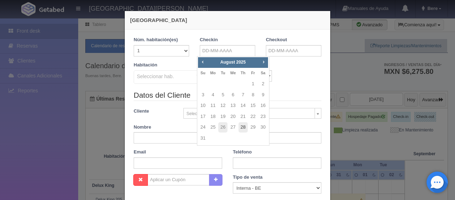
click at [241, 127] on link "28" at bounding box center [242, 127] width 9 height 10
type input "[DATE]"
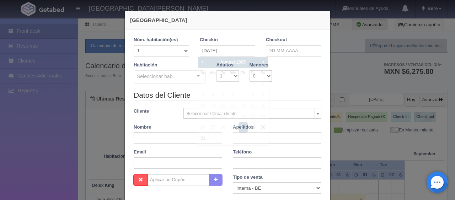
checkbox input "false"
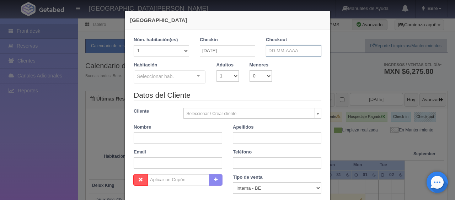
click at [270, 53] on input "text" at bounding box center [293, 50] width 55 height 11
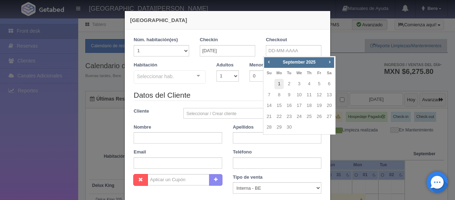
drag, startPoint x: 281, startPoint y: 85, endPoint x: 276, endPoint y: 87, distance: 5.4
click at [280, 85] on link "1" at bounding box center [278, 84] width 9 height 10
type input "[DATE]"
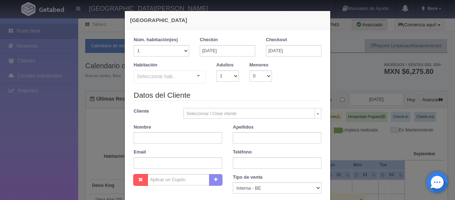
checkbox input "false"
click at [192, 78] on div "Seleccionar hab. SUITE SUITE - Sin asignar SUITE 301 Habitación Personas con Mo…" at bounding box center [170, 77] width 72 height 14
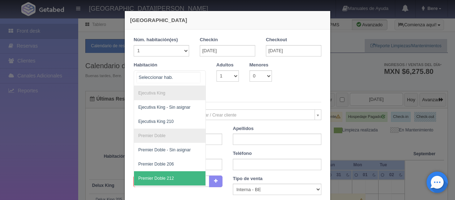
scroll to position [178, 0]
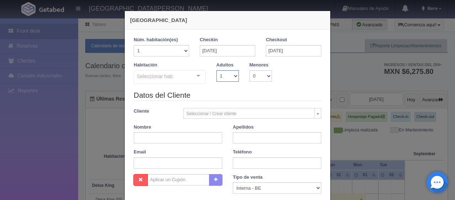
click at [219, 75] on select "1 2 3 4 5 6 7 8 9 10" at bounding box center [227, 75] width 22 height 11
select select "2"
click at [216, 70] on select "1 2 3 4 5 6 7 8 9 10" at bounding box center [227, 75] width 22 height 11
checkbox input "false"
click at [175, 47] on select "1 2 3 4 5 6 7 8 9 10 11 12 13 14 15 16 17 18 19 20" at bounding box center [161, 50] width 55 height 11
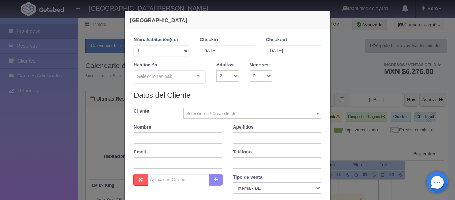
select select "2"
click at [134, 45] on select "1 2 3 4 5 6 7 8 9 10 11 12 13 14 15 16 17 18 19 20" at bounding box center [161, 50] width 55 height 11
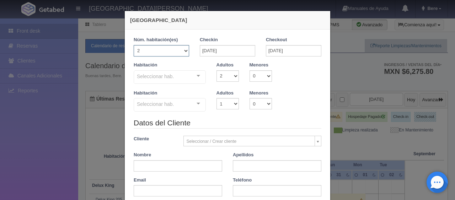
checkbox input "false"
click at [220, 103] on select "1 2 3 4 5 6 7 8 9 10" at bounding box center [227, 103] width 22 height 11
select select "2"
click at [216, 98] on select "1 2 3 4 5 6 7 8 9 10" at bounding box center [227, 103] width 22 height 11
click at [181, 75] on div "Seleccionar hab." at bounding box center [170, 76] width 72 height 13
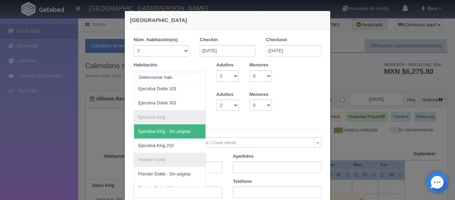
scroll to position [82, 0]
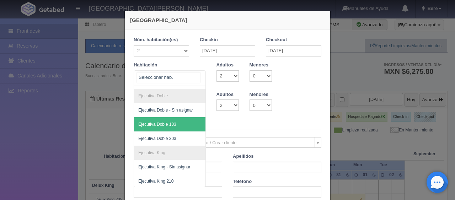
click at [170, 124] on span "Ejecutiva Doble 103" at bounding box center [157, 124] width 38 height 5
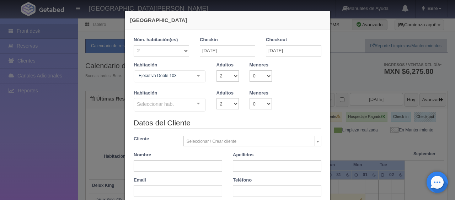
checkbox input "false"
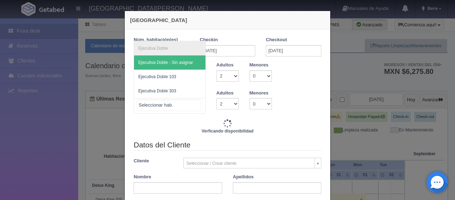
click at [179, 110] on div at bounding box center [170, 106] width 72 height 16
type input "12392.00"
checkbox input "false"
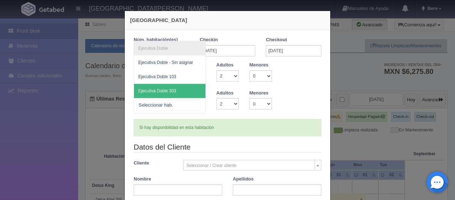
click at [175, 94] on span "Ejecutiva Doble 303" at bounding box center [169, 91] width 71 height 14
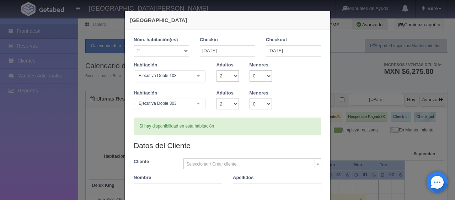
scroll to position [36, 0]
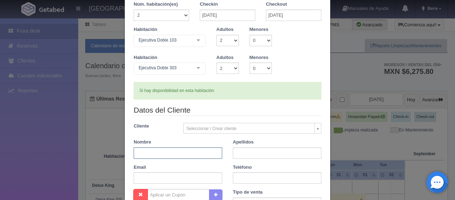
click at [147, 157] on input "text" at bounding box center [178, 152] width 88 height 11
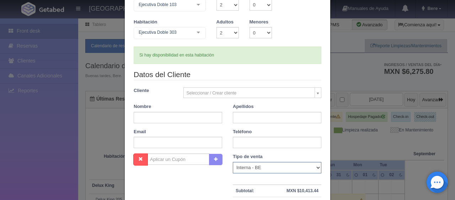
click at [238, 169] on select "Correo Electronico Interna - BE Llamada OTA Externa Otro WALK IN" at bounding box center [277, 167] width 88 height 11
select select "phone"
click at [233, 162] on select "Correo Electronico Interna - BE Llamada OTA Externa Otro WALK IN" at bounding box center [277, 167] width 88 height 11
click at [183, 117] on input "text" at bounding box center [178, 117] width 88 height 11
click at [236, 117] on input "text" at bounding box center [277, 117] width 88 height 11
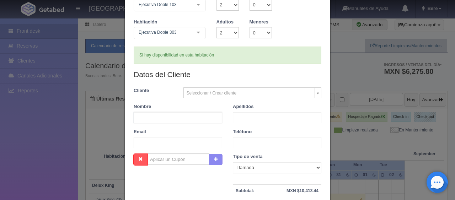
click at [203, 116] on input "text" at bounding box center [178, 117] width 88 height 11
click at [136, 118] on input "text" at bounding box center [178, 117] width 88 height 11
type input "[PERSON_NAME]"
click at [263, 112] on input "text" at bounding box center [277, 117] width 88 height 11
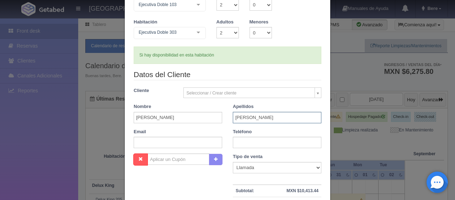
type input "Garcia"
click at [264, 141] on input "text" at bounding box center [277, 142] width 88 height 11
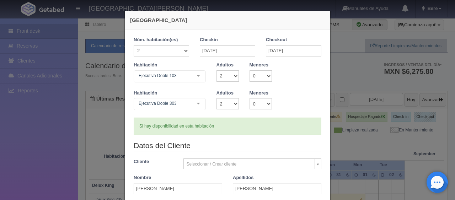
type input "5548924016"
click at [271, 50] on input "01-09-2025" at bounding box center [293, 50] width 55 height 11
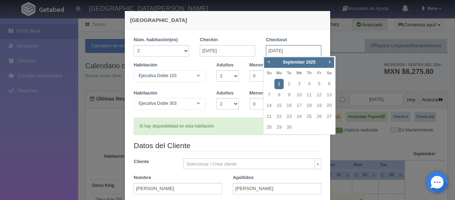
click at [295, 48] on input "[DATE]" at bounding box center [293, 50] width 55 height 11
click at [233, 137] on form "1 Núm. habitación(es) 1 2 3 4 5 6 7 8 9 10 11 12 13 14 15 16 17 18 19 20 Checki…" at bounding box center [228, 182] width 188 height 291
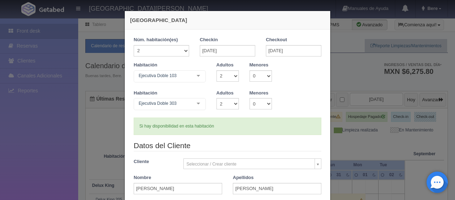
click at [275, 111] on div "Habitación Ejecutiva Doble 303 Ejecutiva Doble Ejecutiva Doble - Sin asignar Ej…" at bounding box center [227, 104] width 198 height 28
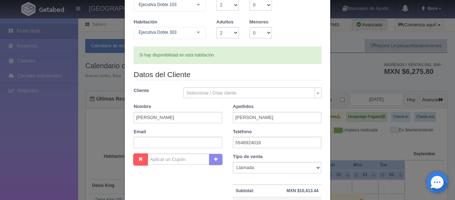
scroll to position [142, 0]
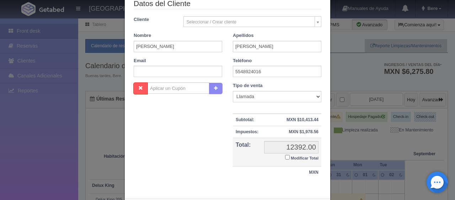
click at [187, 162] on div "Nombre Cupón : Descuentos : Tipo de venta Correo Electronico Interna - BE Llama…" at bounding box center [227, 133] width 198 height 103
click at [285, 157] on input "Modificar Total" at bounding box center [287, 157] width 5 height 5
checkbox input "true"
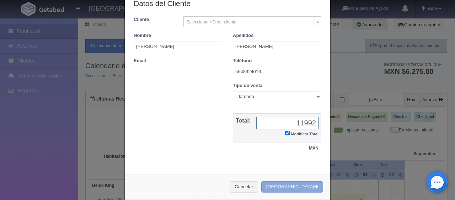
type input "11992"
click at [299, 183] on button "Crear Reserva" at bounding box center [292, 187] width 62 height 12
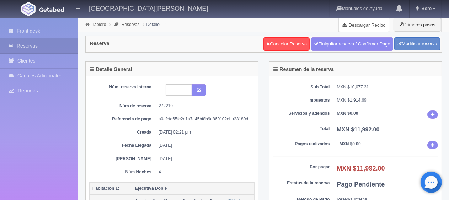
click at [355, 25] on link "Descargar Recibo" at bounding box center [363, 25] width 51 height 14
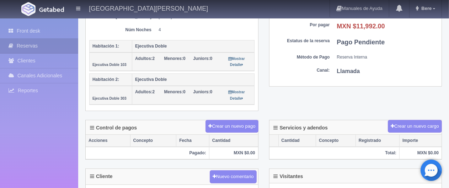
scroll to position [213, 0]
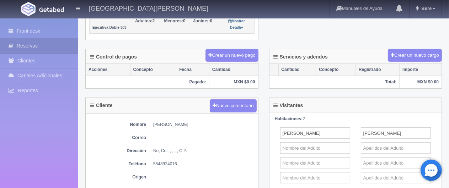
drag, startPoint x: 151, startPoint y: 122, endPoint x: 195, endPoint y: 121, distance: 44.0
click at [195, 122] on dl "Nombre [PERSON_NAME]" at bounding box center [171, 125] width 165 height 6
copy dd "[PERSON_NAME]"
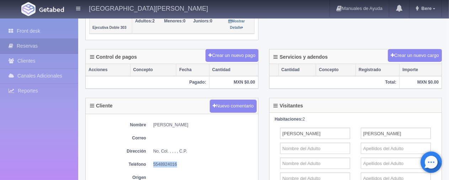
drag, startPoint x: 150, startPoint y: 162, endPoint x: 157, endPoint y: 152, distance: 12.3
click at [185, 162] on dl "Teléfono [PHONE_NUMBER]" at bounding box center [171, 164] width 165 height 6
copy dd "5548924016"
click at [154, 60] on div "Control de pagos Crear un nuevo pago" at bounding box center [172, 56] width 172 height 15
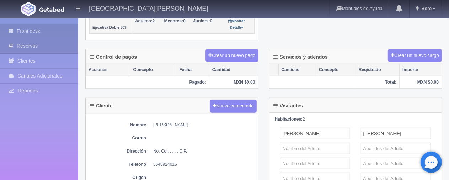
click at [60, 29] on link "Front desk" at bounding box center [39, 31] width 78 height 15
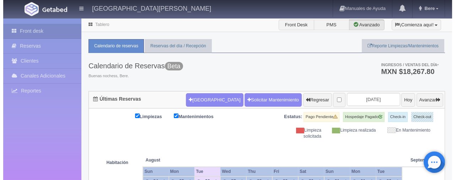
scroll to position [71, 0]
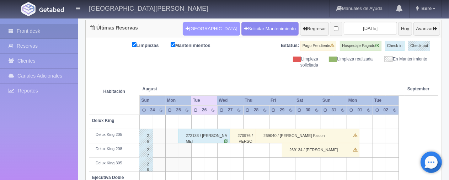
click at [197, 29] on button "Nueva Reserva" at bounding box center [211, 28] width 57 height 13
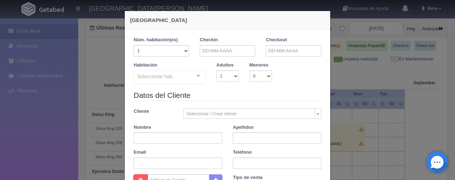
checkbox input "false"
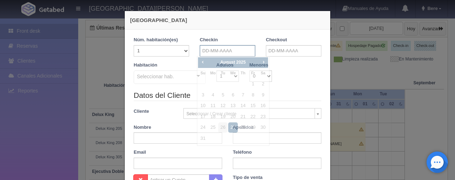
drag, startPoint x: 209, startPoint y: 51, endPoint x: 213, endPoint y: 50, distance: 4.7
click at [209, 51] on input "text" at bounding box center [227, 50] width 55 height 11
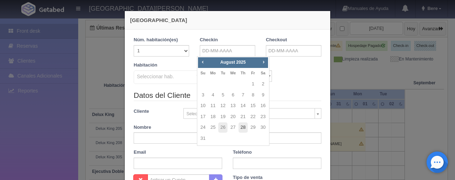
click at [242, 128] on link "28" at bounding box center [242, 127] width 9 height 10
type input "[DATE]"
checkbox input "false"
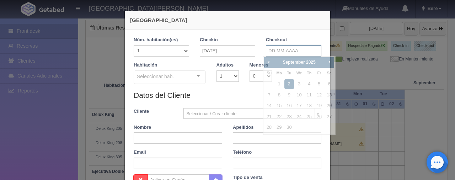
click at [280, 48] on input "text" at bounding box center [293, 50] width 55 height 11
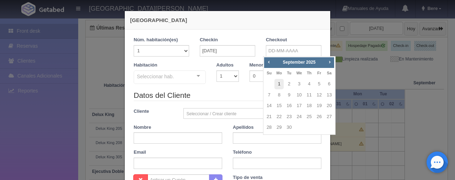
click at [277, 86] on link "1" at bounding box center [278, 84] width 9 height 10
type input "01-09-2025"
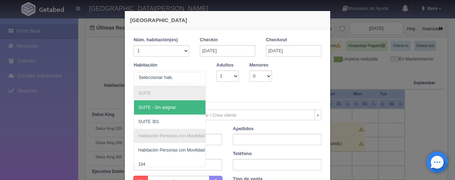
click at [196, 77] on div at bounding box center [198, 76] width 14 height 11
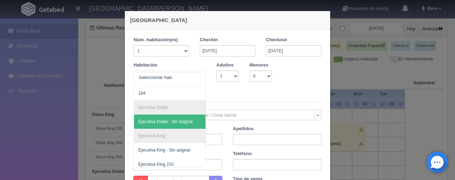
scroll to position [142, 0]
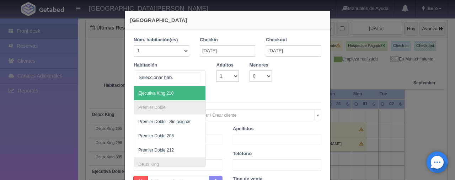
click at [172, 89] on span "Ejecutiva King 210" at bounding box center [193, 93] width 119 height 14
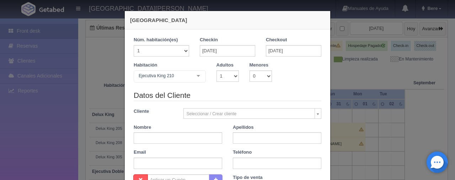
checkbox input "false"
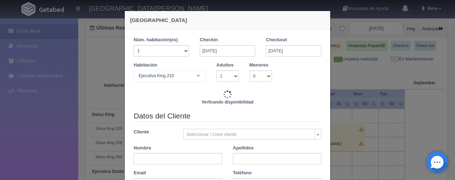
type input "5196.00"
checkbox input "false"
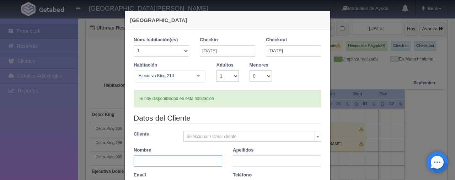
click at [192, 155] on input "text" at bounding box center [178, 160] width 88 height 11
type input "Gerardo"
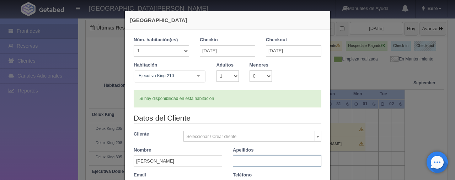
click at [254, 155] on input "text" at bounding box center [277, 160] width 88 height 11
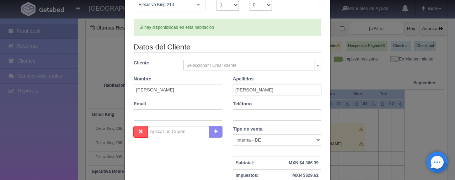
type input "Garcia"
click at [241, 140] on select "Correo Electronico Interna - BE Llamada OTA Externa Otro WALK IN" at bounding box center [277, 139] width 88 height 11
select select "phone"
click at [233, 134] on select "Correo Electronico Interna - BE Llamada OTA Externa Otro WALK IN" at bounding box center [277, 139] width 88 height 11
click at [243, 118] on input "text" at bounding box center [277, 114] width 88 height 11
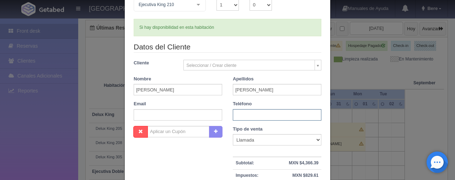
paste input "5548924016"
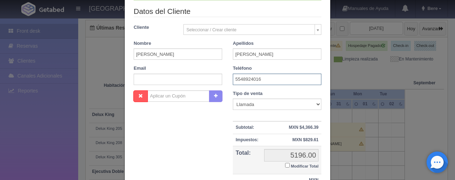
scroll to position [142, 0]
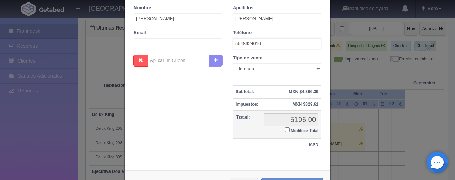
type input "5548924016"
click at [300, 177] on button "[GEOGRAPHIC_DATA]" at bounding box center [292, 183] width 62 height 12
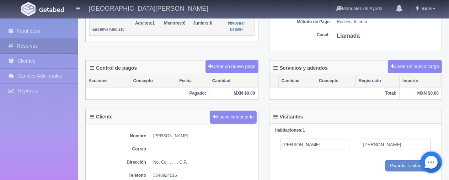
scroll to position [107, 0]
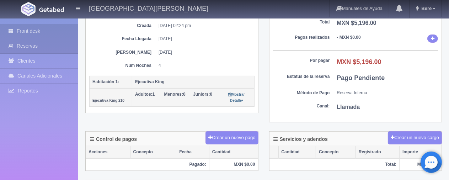
click at [41, 32] on link "Front desk" at bounding box center [39, 31] width 78 height 15
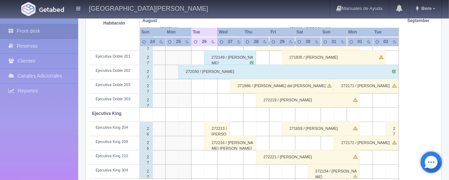
scroll to position [284, 0]
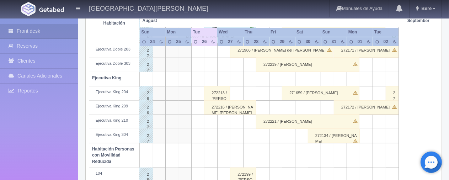
click at [281, 123] on div "272221 / [PERSON_NAME]" at bounding box center [307, 121] width 103 height 14
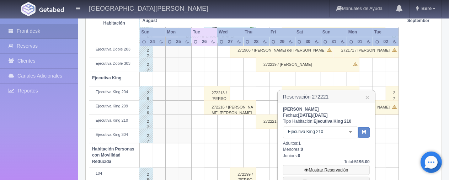
click at [322, 169] on link "Mostrar Reservación" at bounding box center [326, 170] width 87 height 10
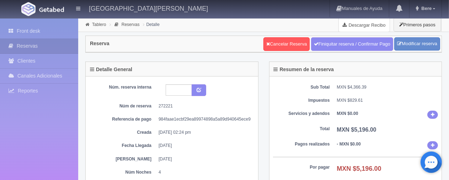
click at [340, 21] on link "Descargar Recibo" at bounding box center [363, 25] width 51 height 14
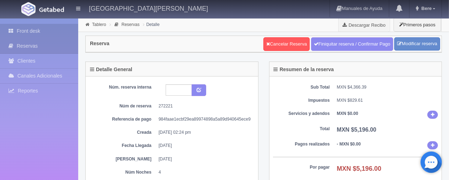
click at [70, 31] on link "Front desk" at bounding box center [39, 31] width 78 height 15
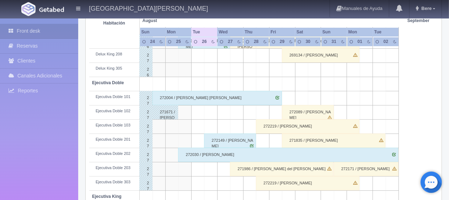
scroll to position [272, 0]
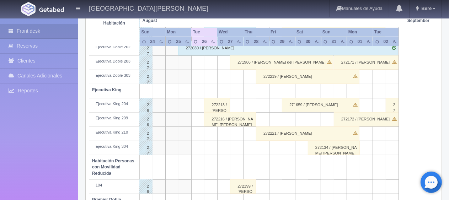
click at [220, 121] on div "272216 / Benjamin jesus Dominguez" at bounding box center [230, 119] width 52 height 14
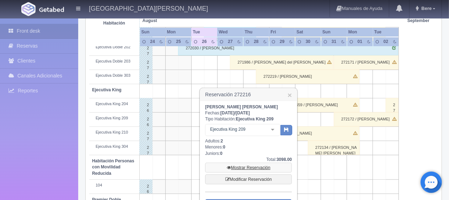
click at [247, 169] on link "Mostrar Reservación" at bounding box center [248, 168] width 87 height 10
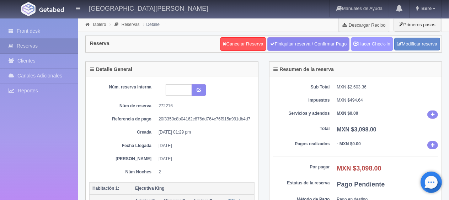
click at [378, 46] on link "Hacer Check-In" at bounding box center [372, 43] width 42 height 13
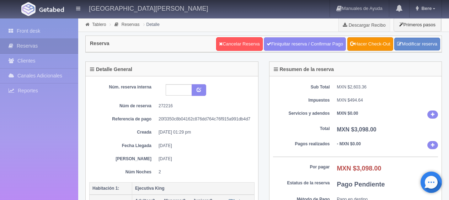
drag, startPoint x: 0, startPoint y: 0, endPoint x: 233, endPoint y: 129, distance: 266.4
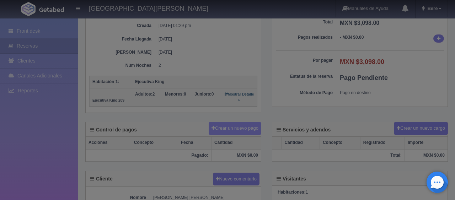
scroll to position [107, 0]
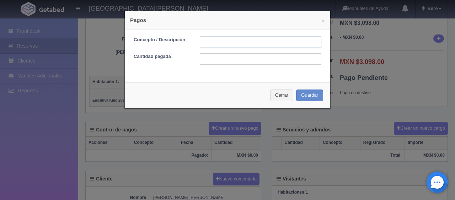
click at [214, 44] on input "text" at bounding box center [260, 42] width 121 height 11
type input "Total Tarjeta"
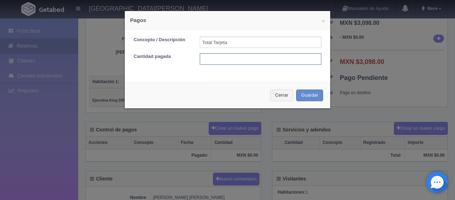
click at [232, 59] on input "text" at bounding box center [260, 58] width 121 height 11
type input "3098"
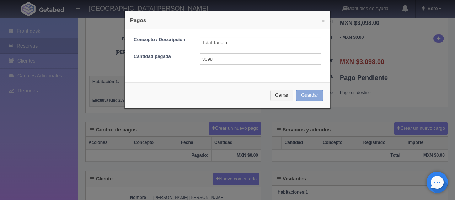
click at [304, 95] on button "Guardar" at bounding box center [309, 95] width 27 height 12
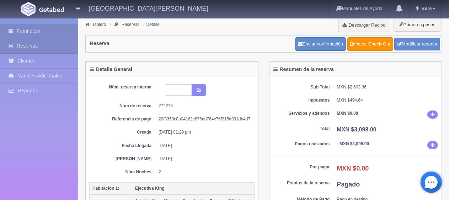
click at [18, 30] on link "Front desk" at bounding box center [39, 31] width 78 height 15
